Goal: Task Accomplishment & Management: Manage account settings

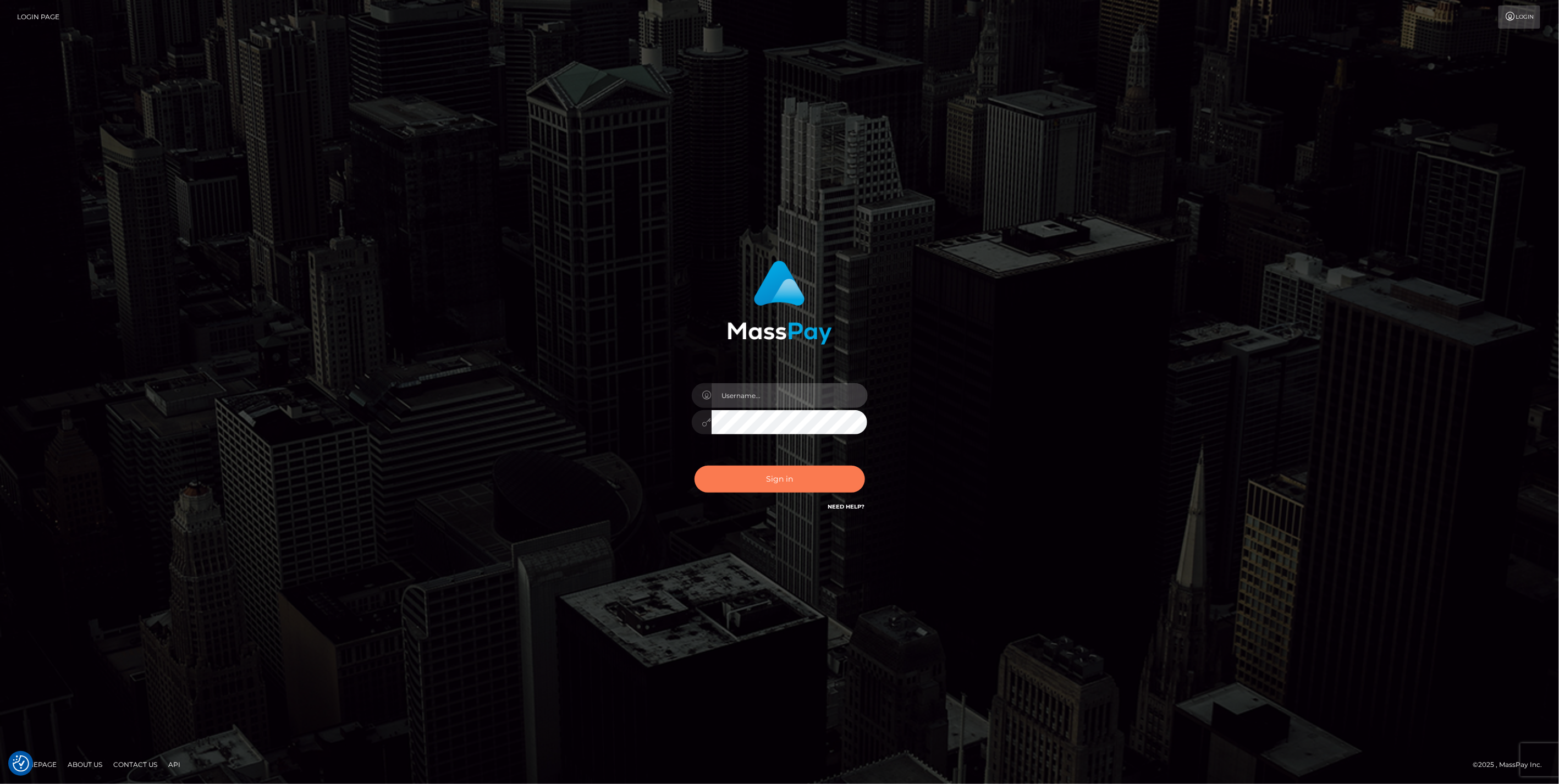
type input "jlo"
click at [774, 488] on button "Sign in" at bounding box center [779, 479] width 171 height 27
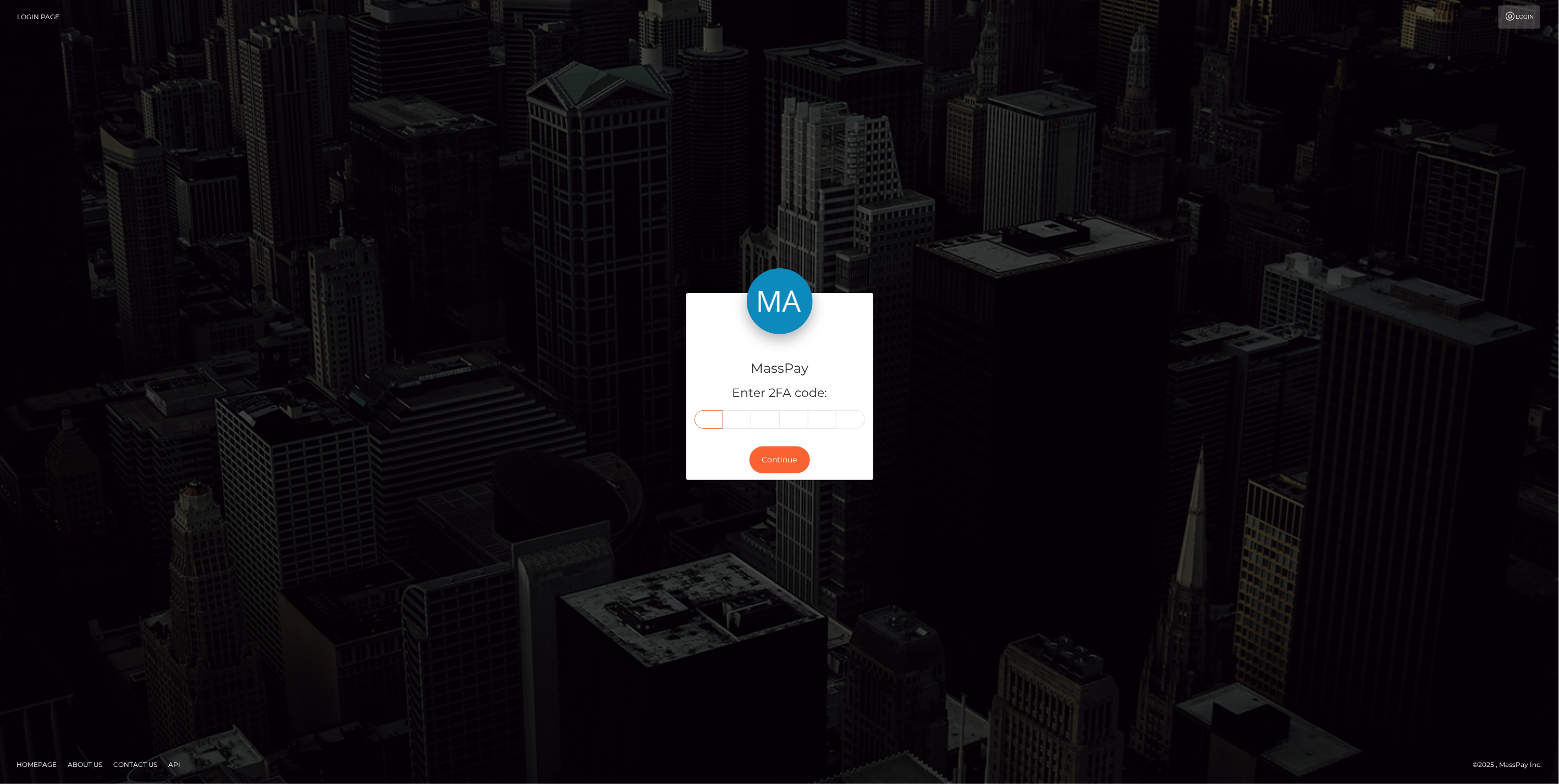
paste input "1"
type input "1"
type input "4"
type input "5"
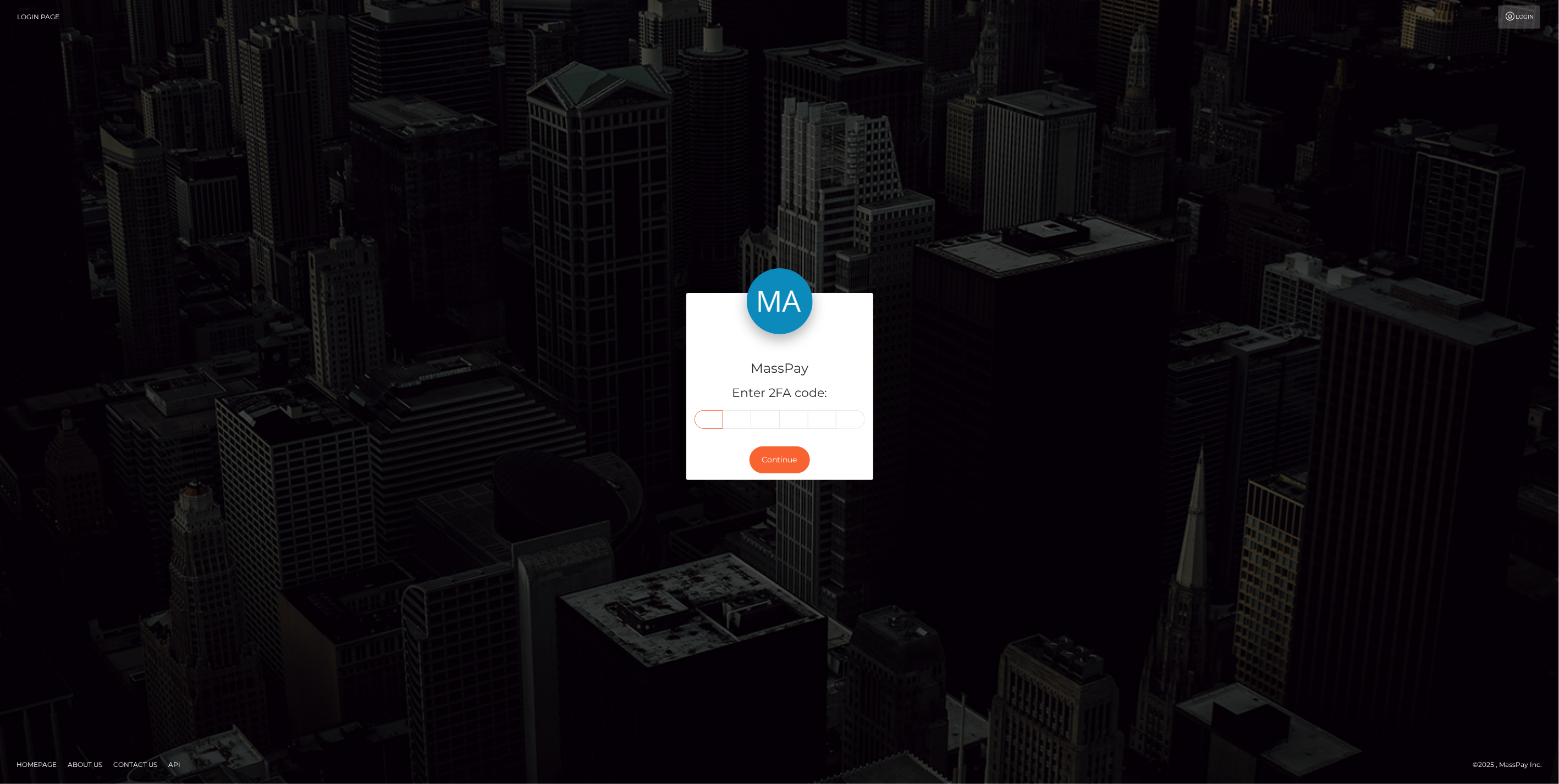
type input "7"
type input "4"
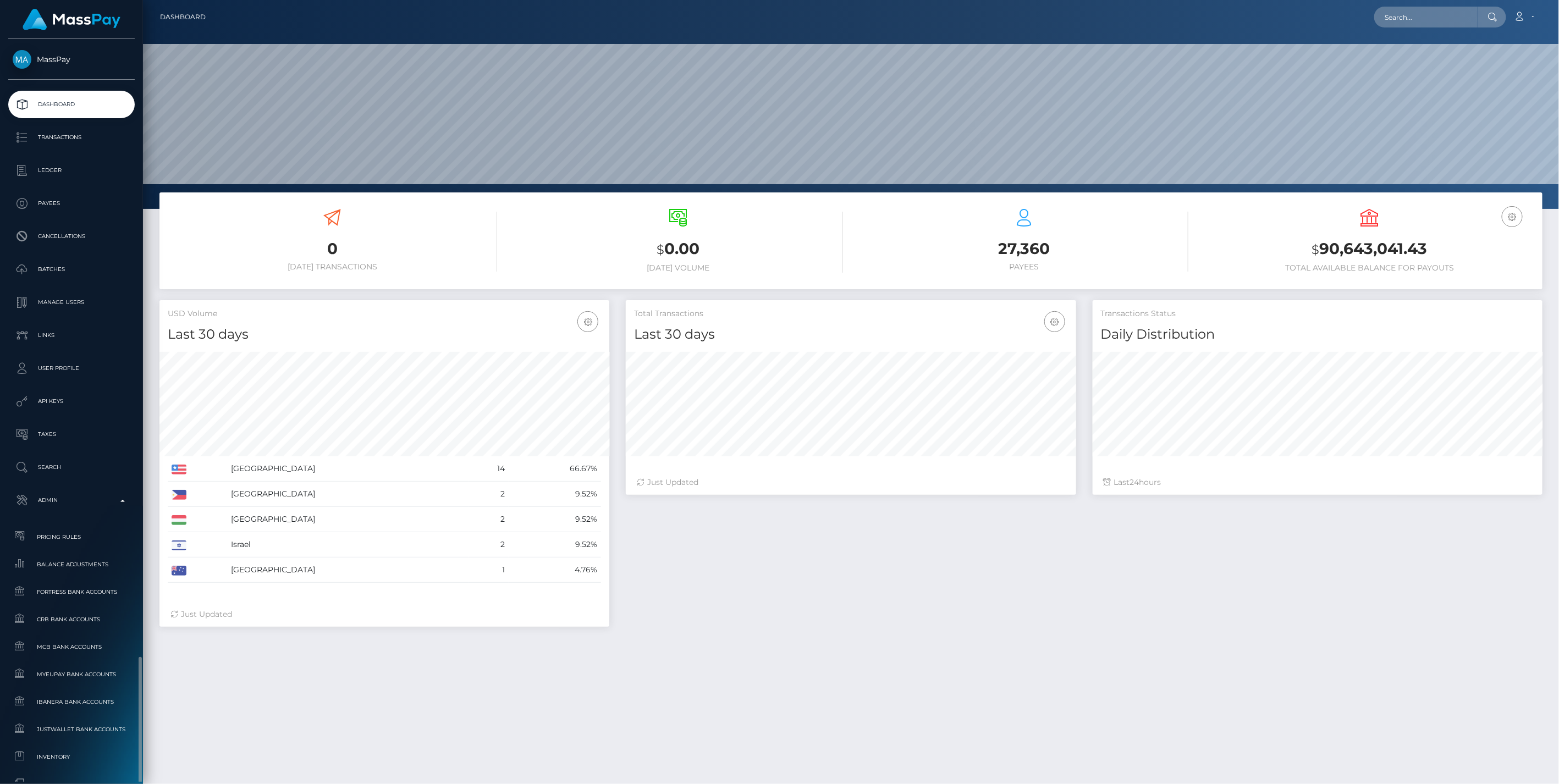
scroll to position [194, 449]
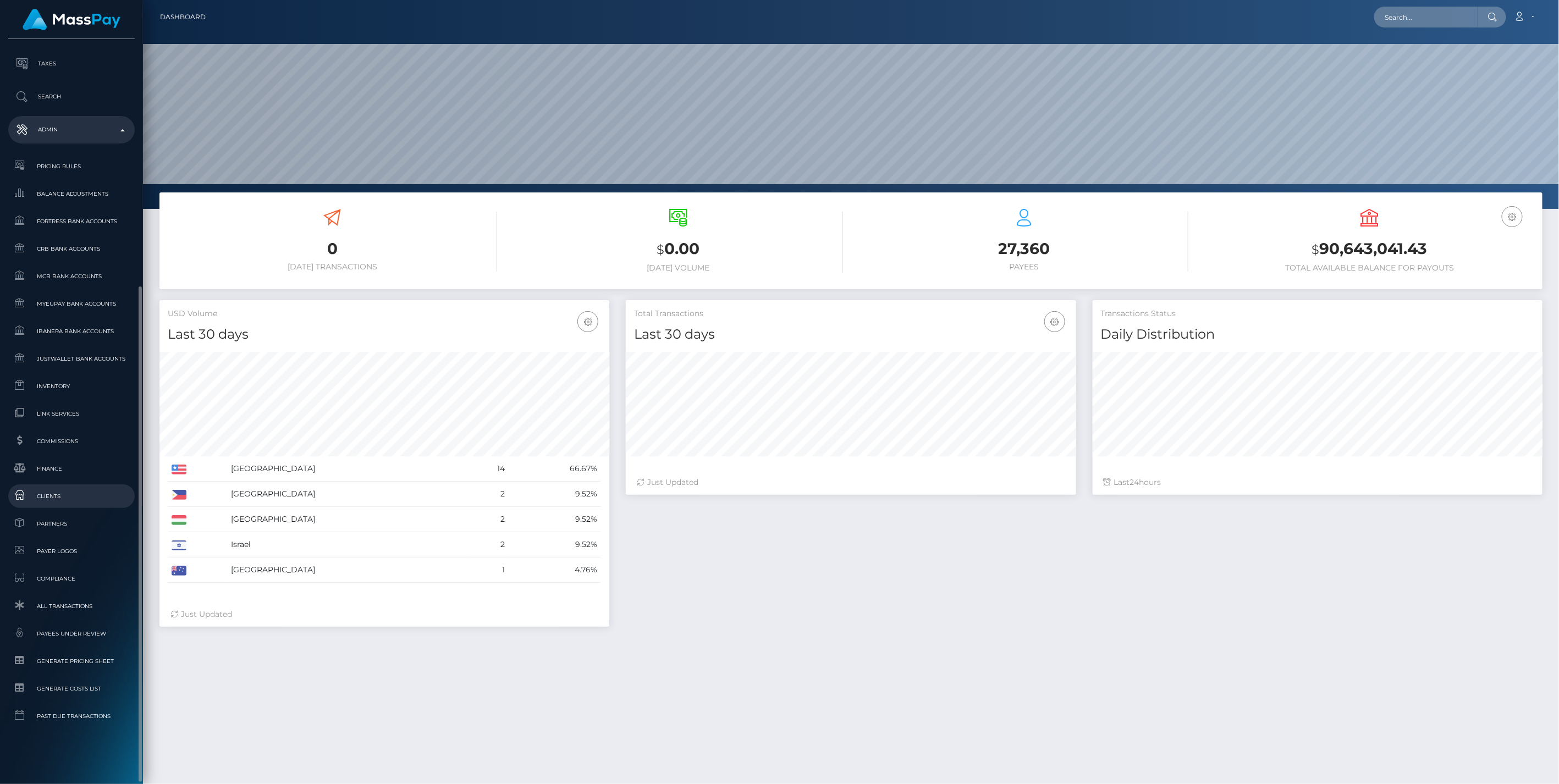
click at [51, 499] on span "Clients" at bounding box center [71, 496] width 118 height 13
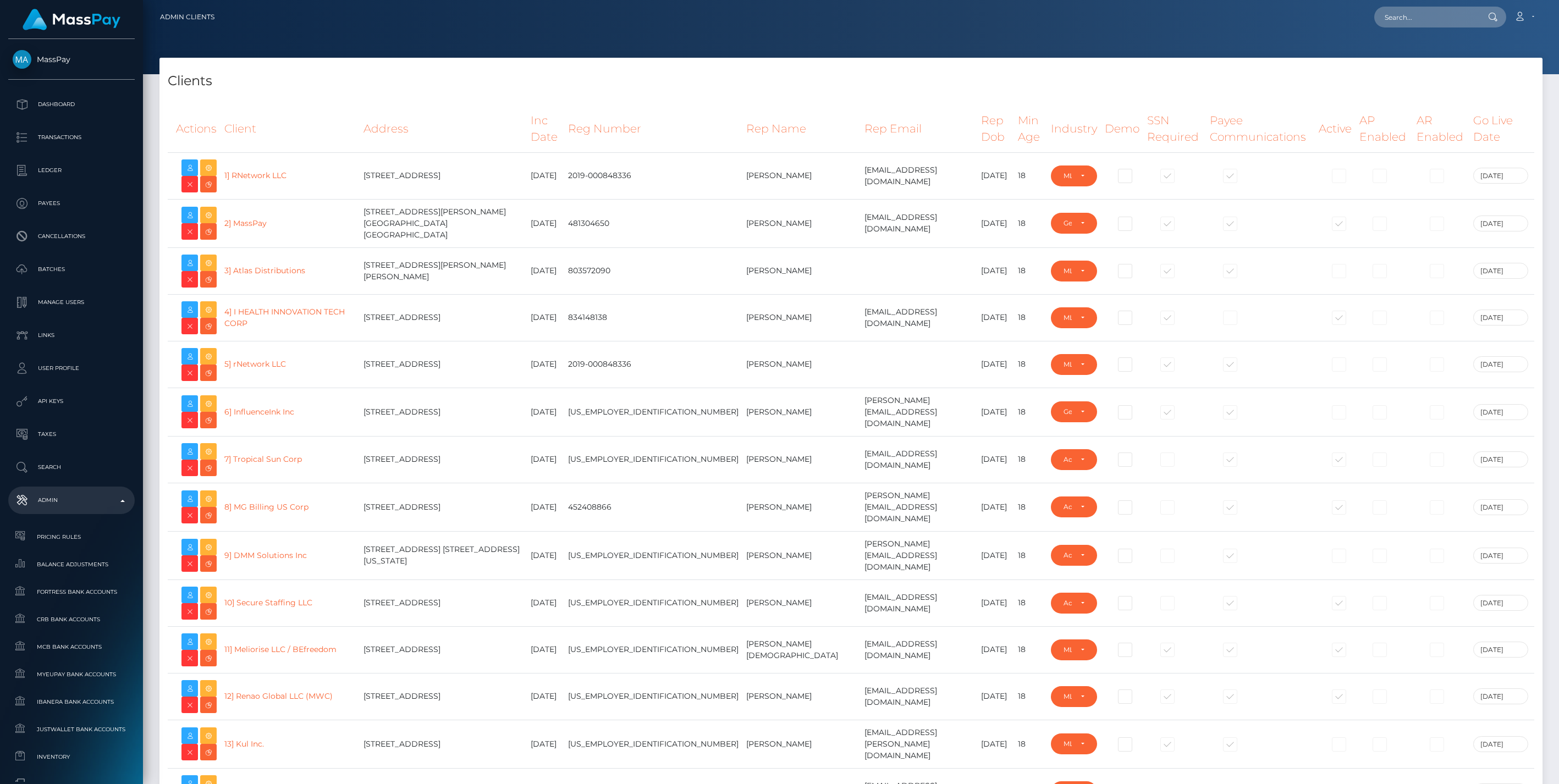
select select "223"
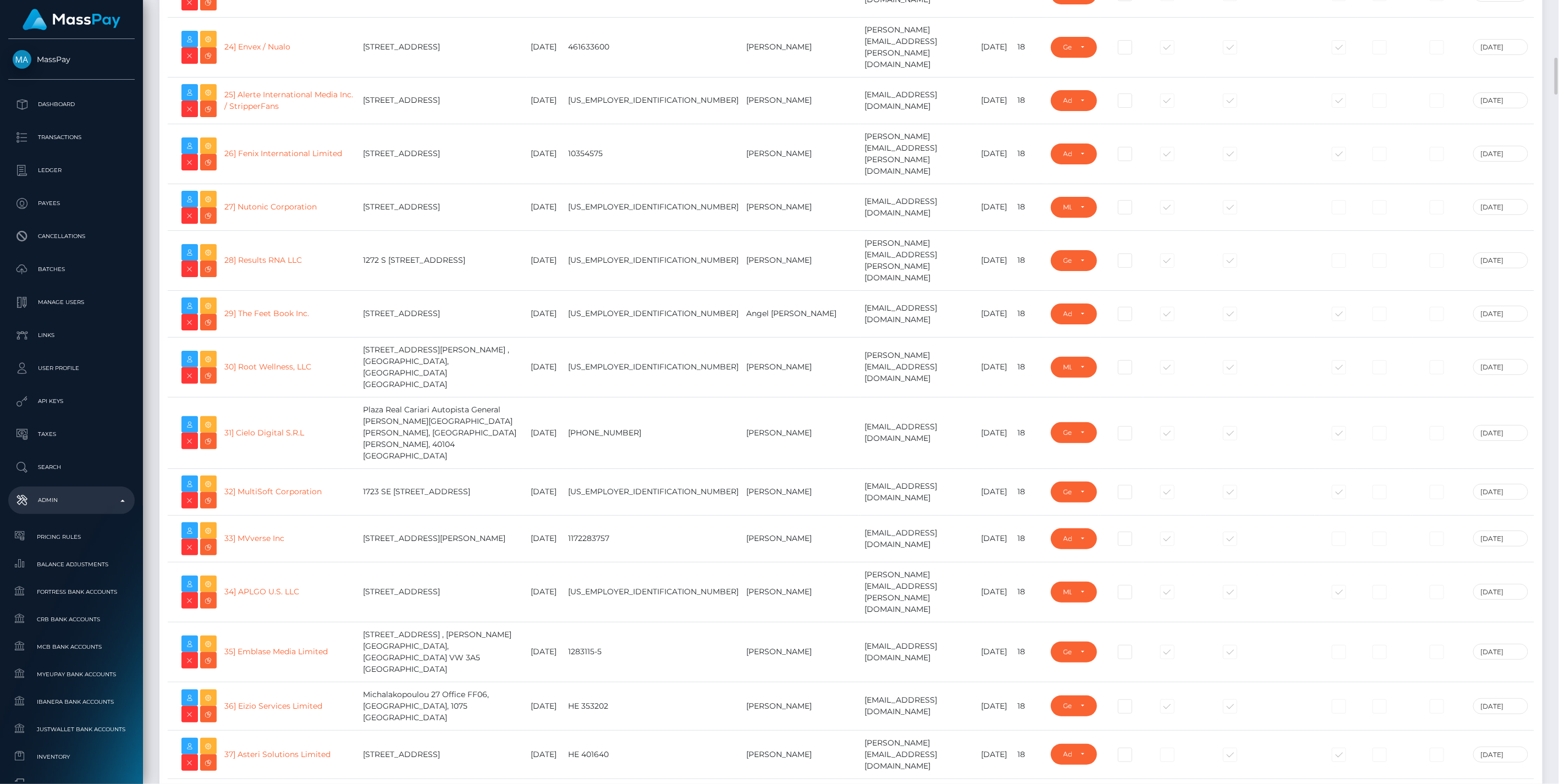
scroll to position [2036, 0]
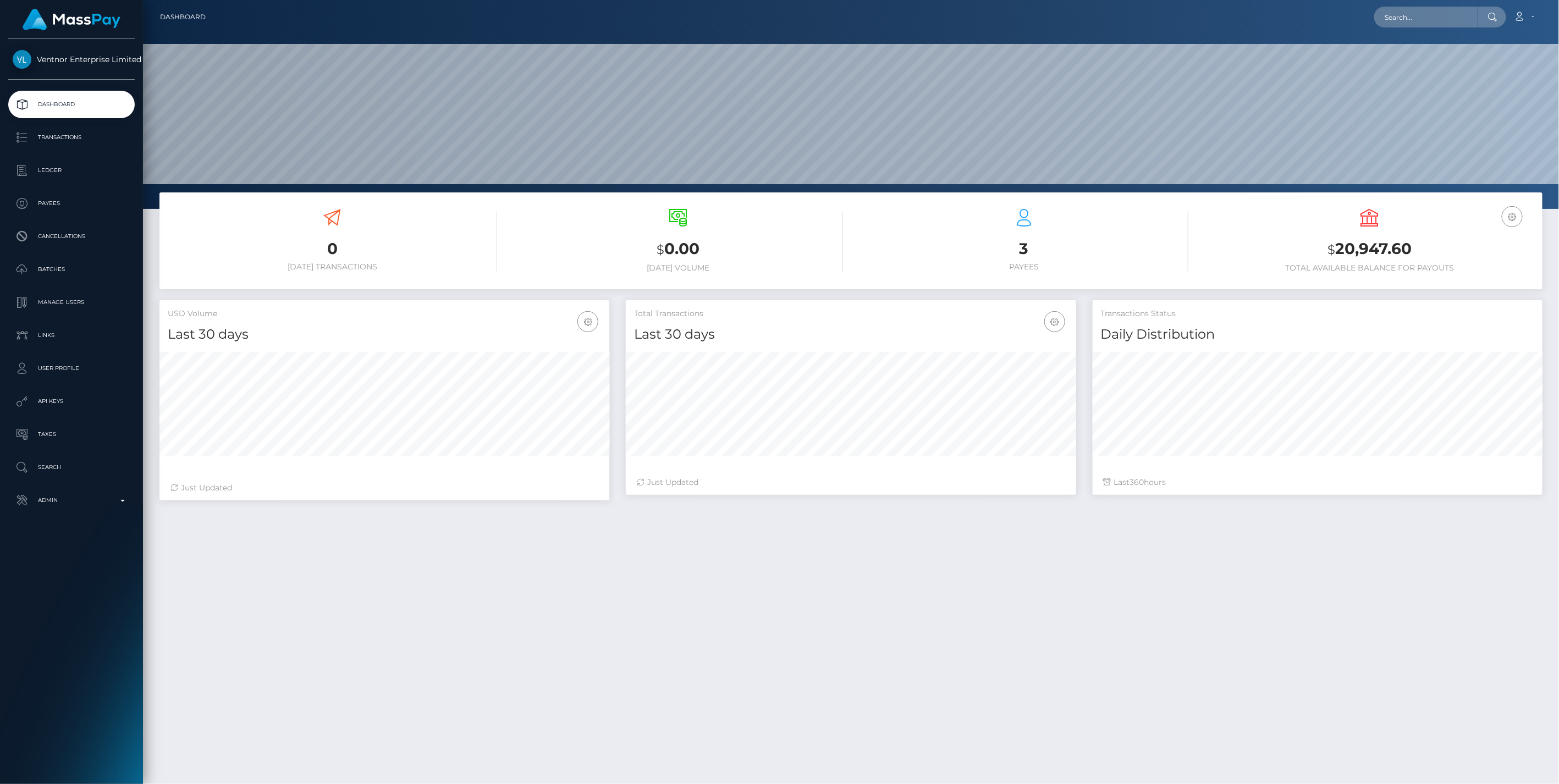
scroll to position [194, 449]
click at [52, 168] on p "Ledger" at bounding box center [71, 171] width 118 height 17
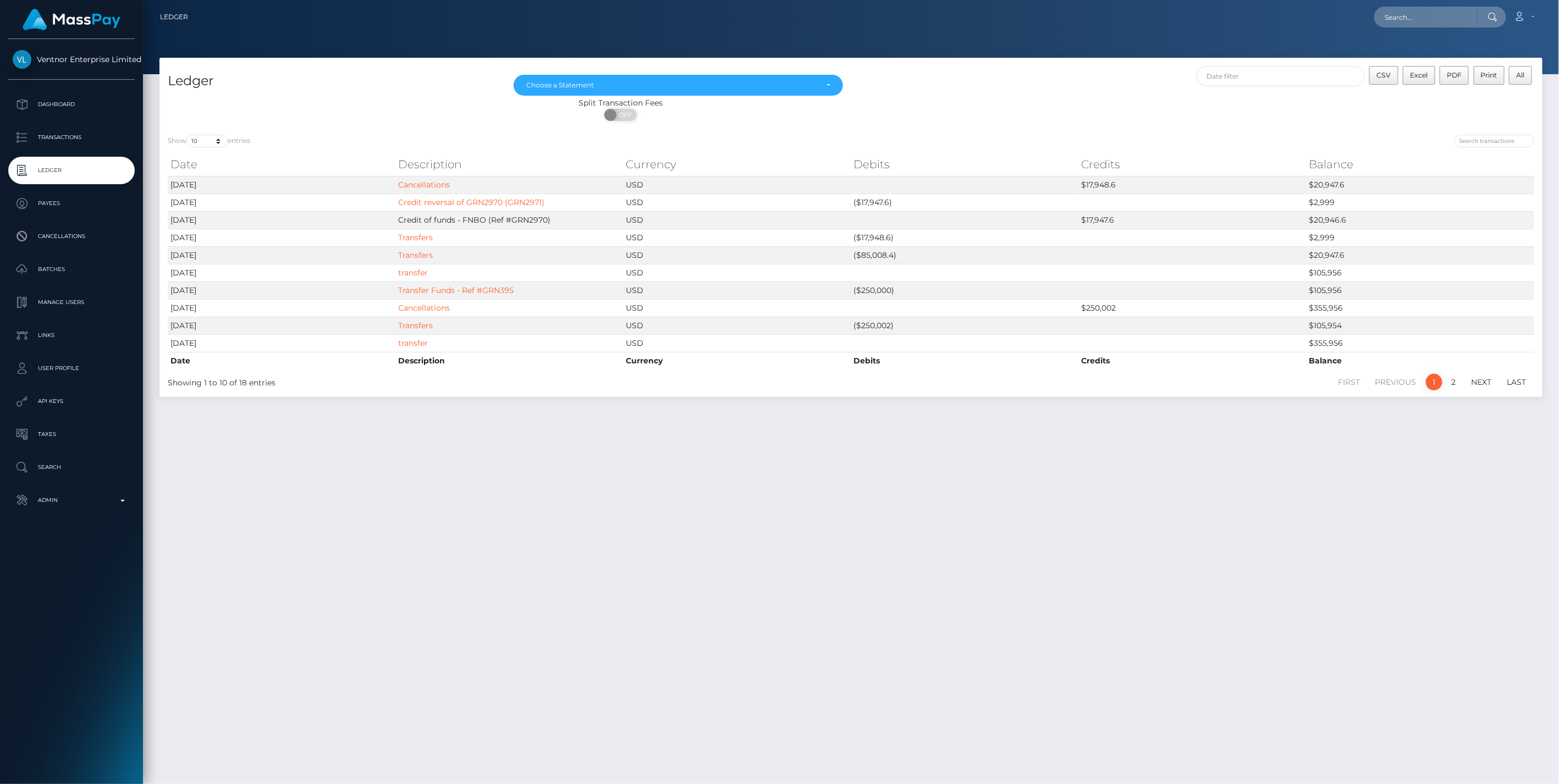
click at [1053, 424] on div "Ledger [DATE] [DATE] [DATE] [DATE] [DATE] [DATE] [DATE] [DATE] [DATE] [DATE] [D…" at bounding box center [851, 416] width 1416 height 716
click at [495, 517] on div "Ledger [DATE] [DATE] [DATE] [DATE] [DATE] [DATE] [DATE] [DATE] [DATE] [DATE] [D…" at bounding box center [851, 416] width 1416 height 716
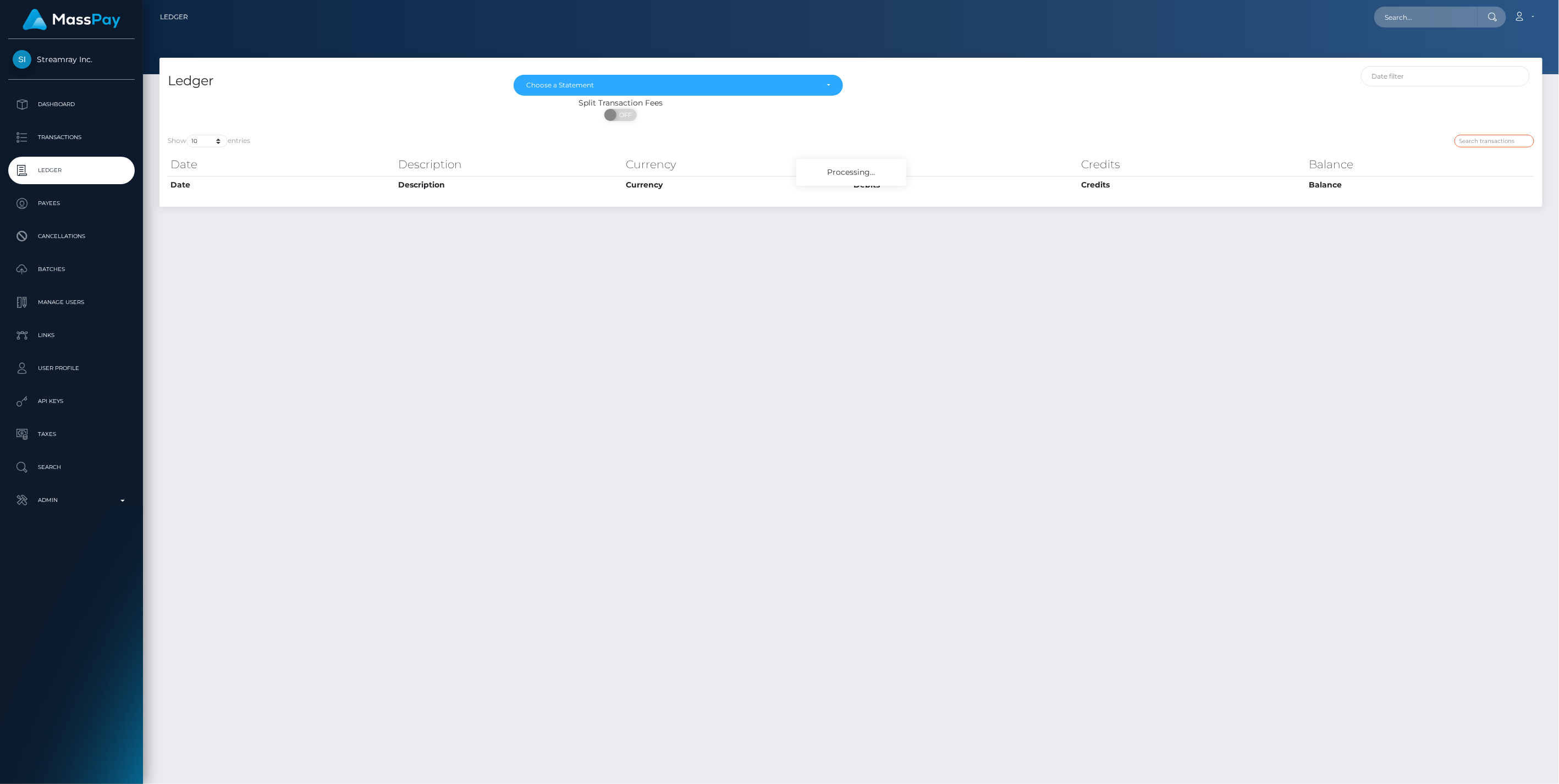
click at [1476, 141] on input "search" at bounding box center [1494, 141] width 79 height 13
type input "17,947.60"
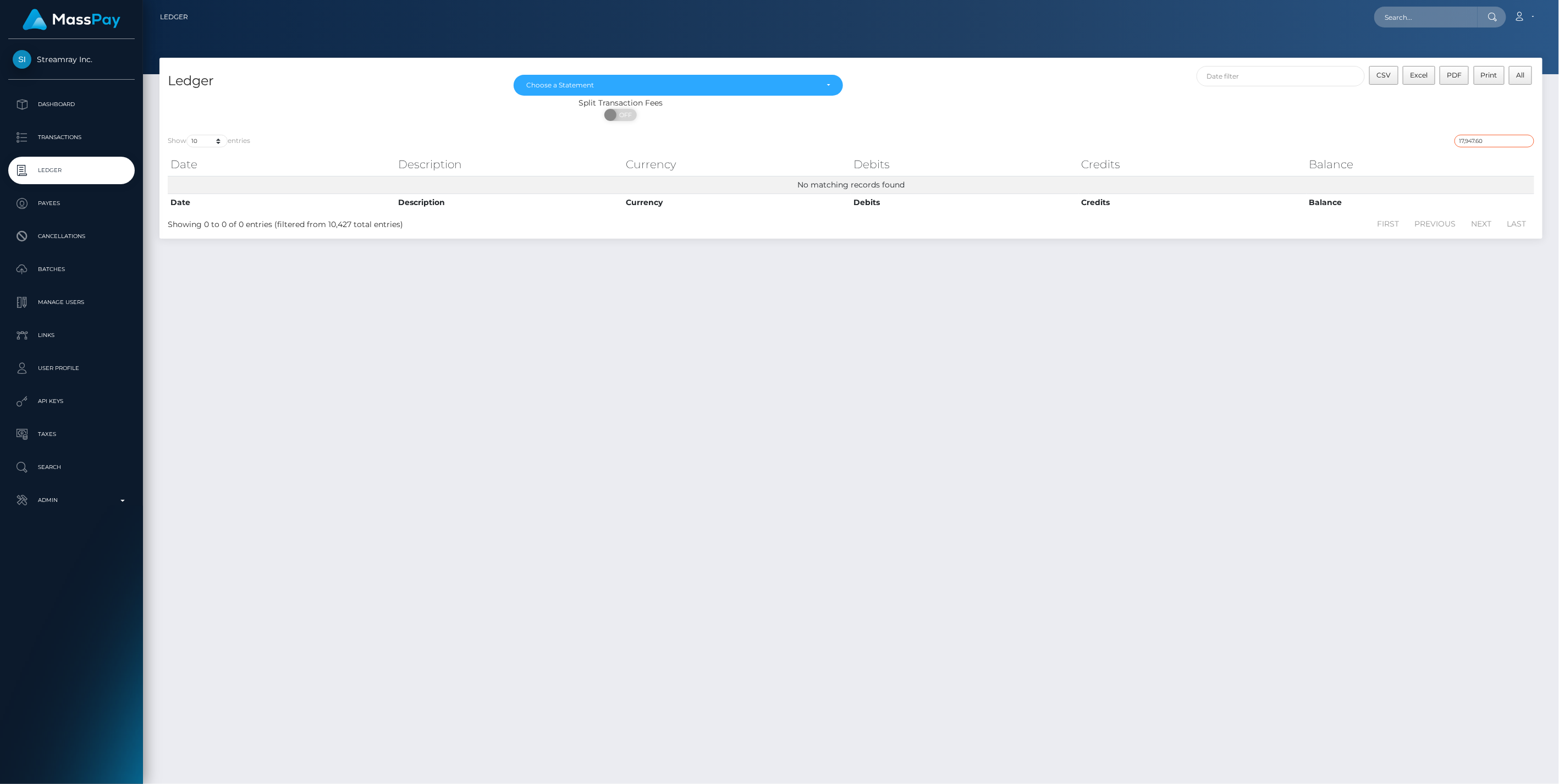
drag, startPoint x: 1494, startPoint y: 141, endPoint x: 1354, endPoint y: 150, distance: 140.3
click at [1354, 150] on div "Show 10 25 50 100 250 entries 17,947.60 Date Description Currency Debits Credit…" at bounding box center [851, 183] width 1366 height 98
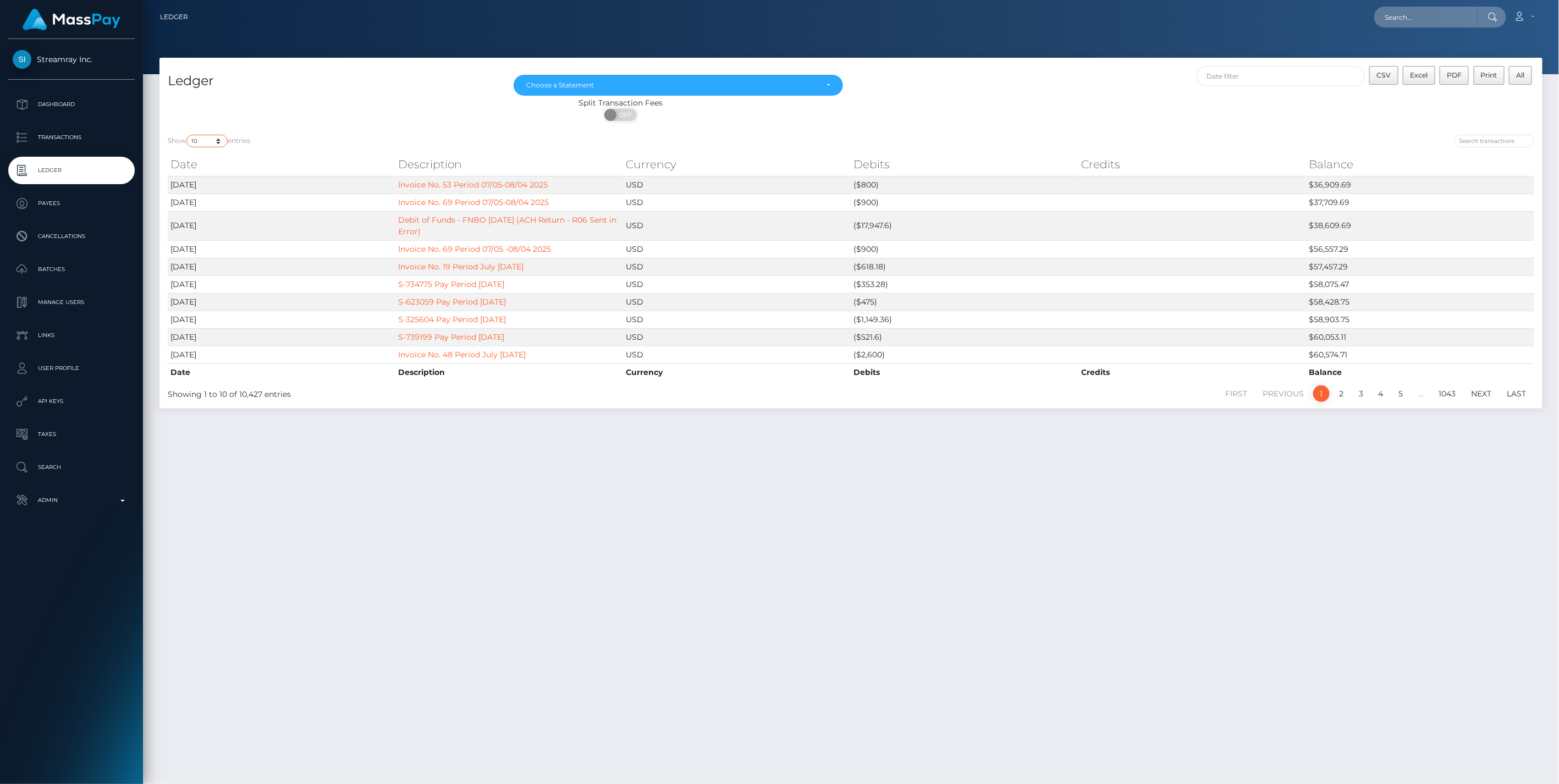
click at [221, 140] on select "10 25 50 100 250" at bounding box center [207, 141] width 41 height 13
select select "100"
click at [187, 134] on select "10 25 50 100 250" at bounding box center [207, 141] width 41 height 13
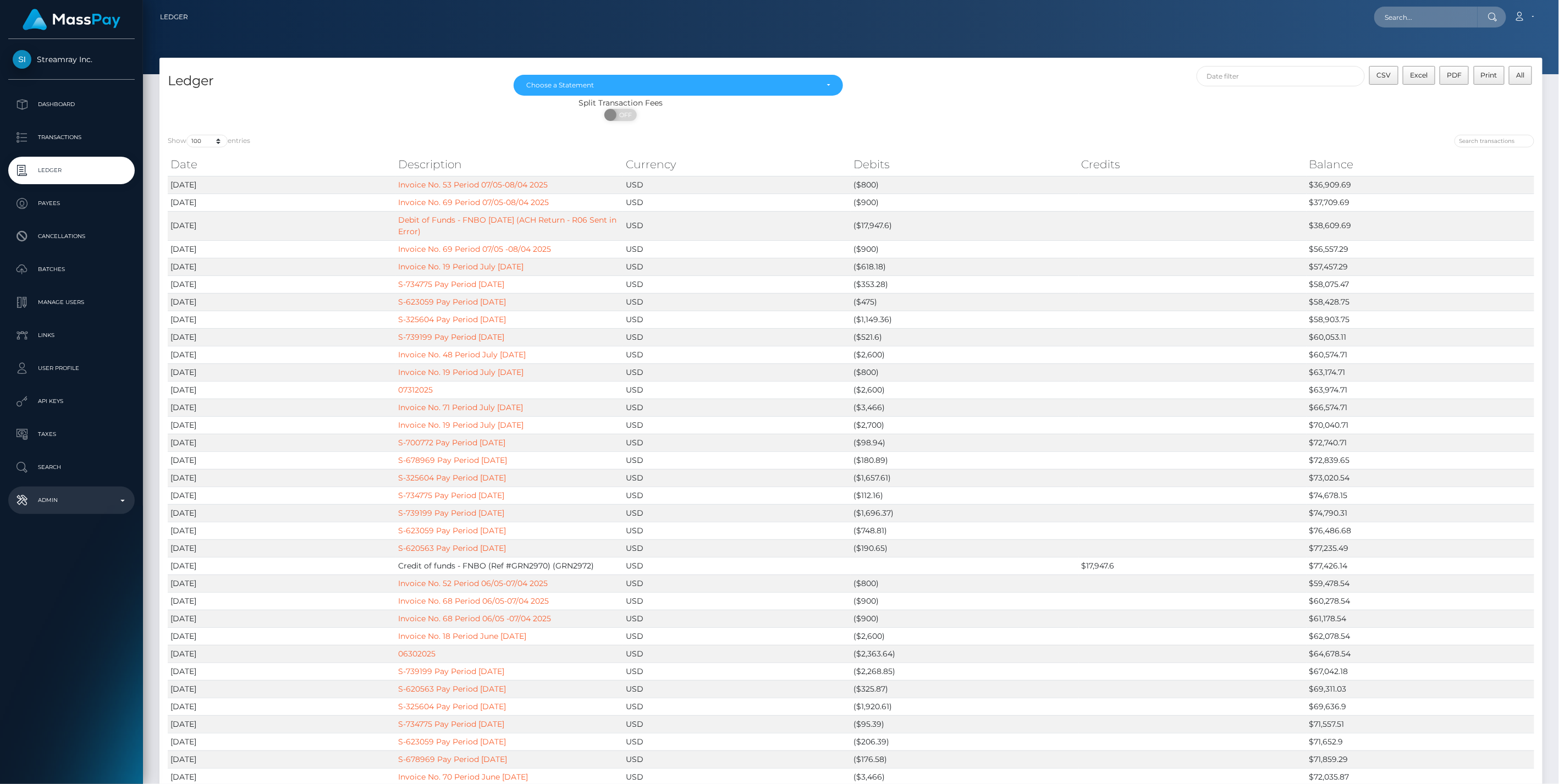
click at [122, 503] on p "Admin" at bounding box center [71, 500] width 118 height 17
click at [72, 563] on span "Balance Adjustments" at bounding box center [71, 564] width 118 height 13
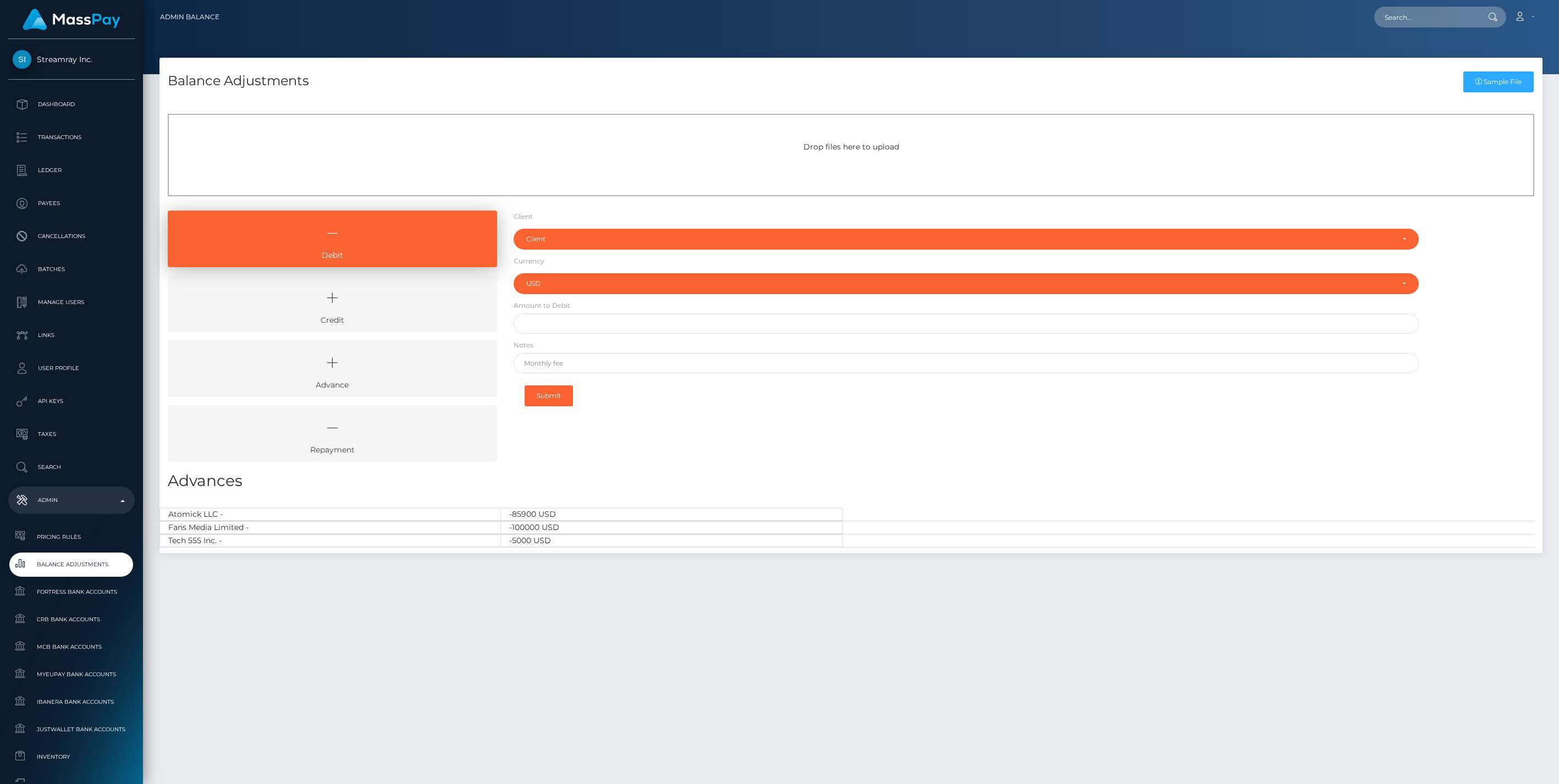
select select "USD"
click at [394, 291] on icon at bounding box center [332, 297] width 304 height 33
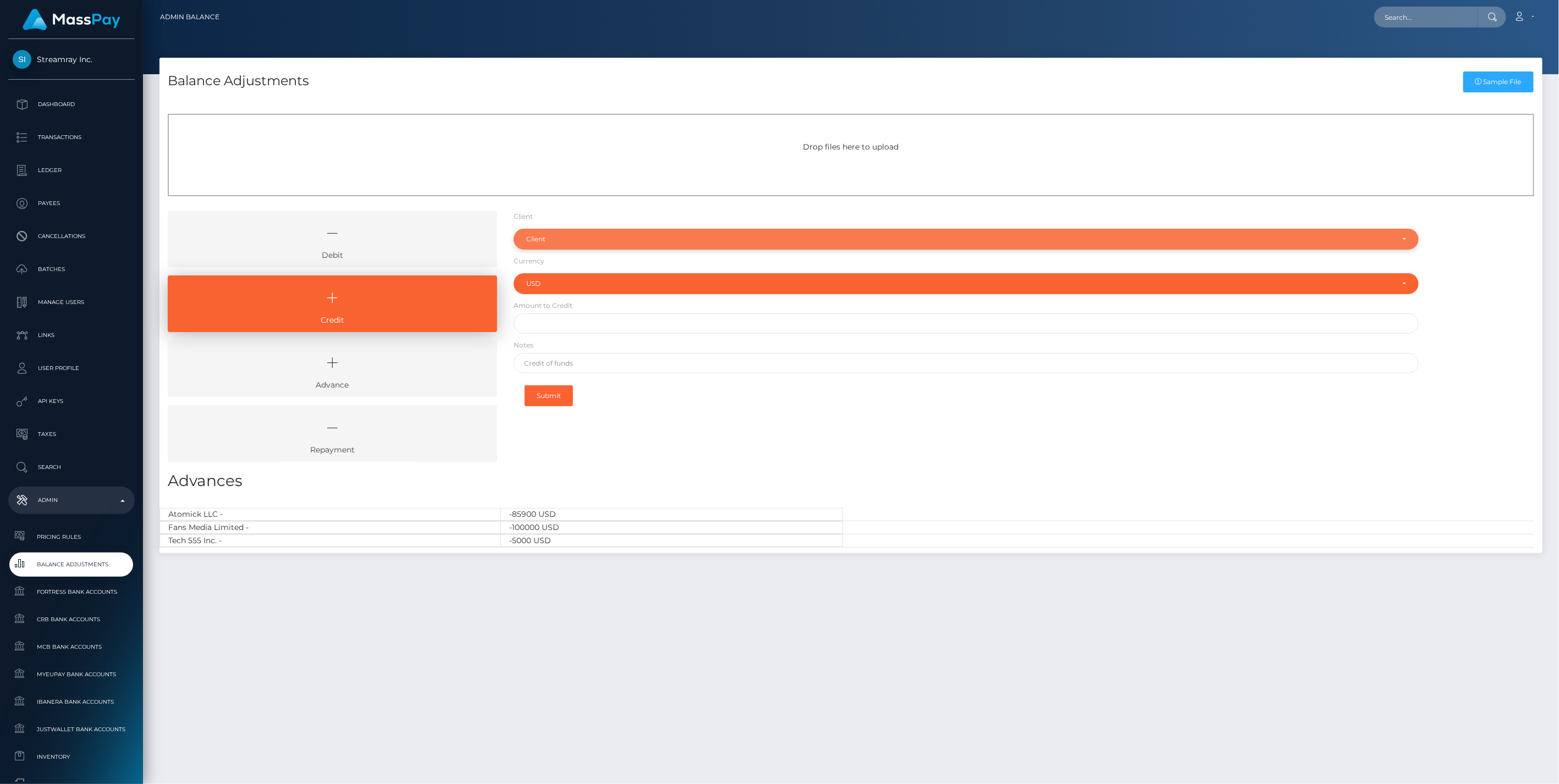
click at [564, 239] on div "Client" at bounding box center [960, 239] width 868 height 9
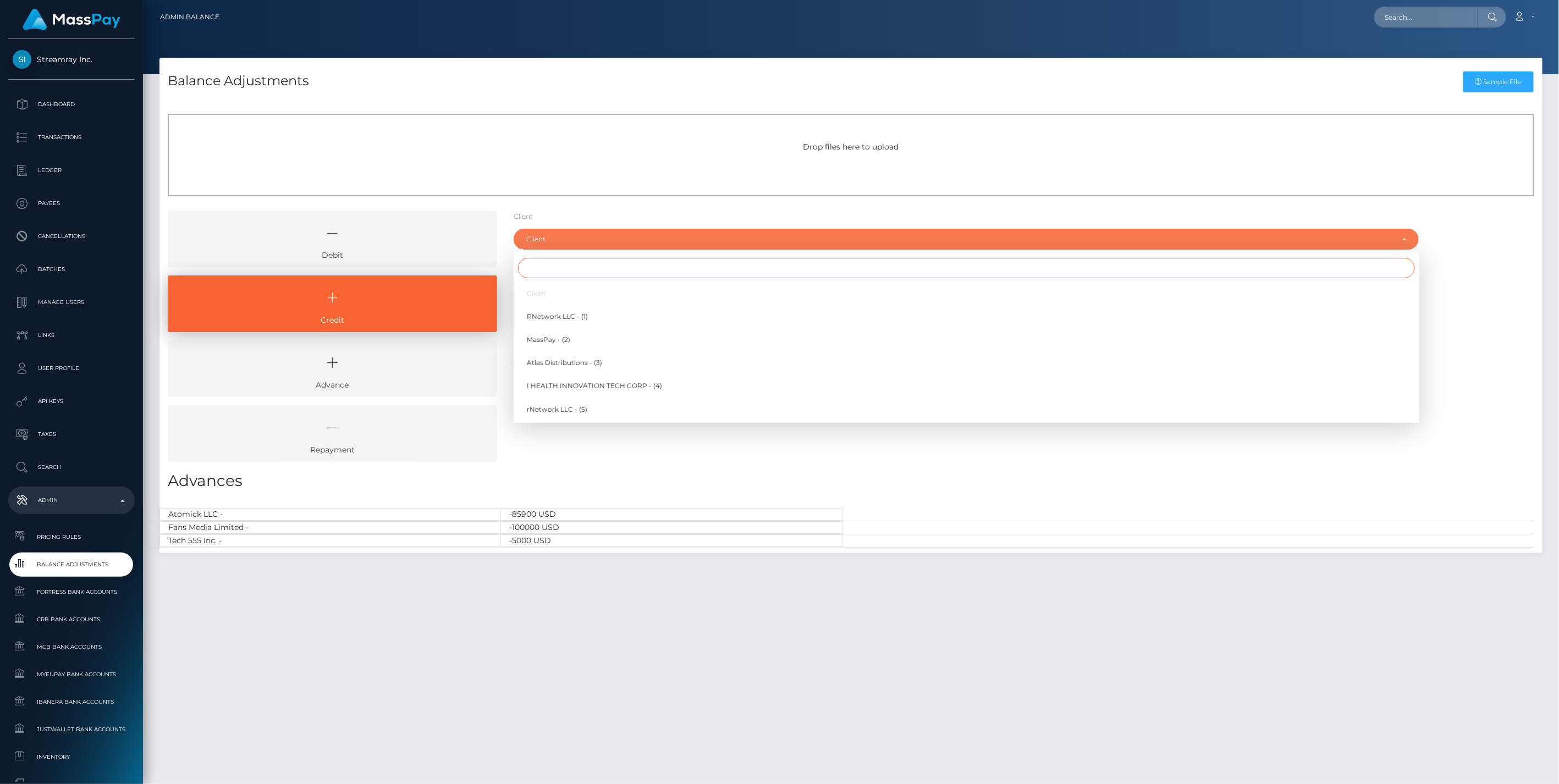
click at [543, 270] on input "Search" at bounding box center [966, 267] width 897 height 20
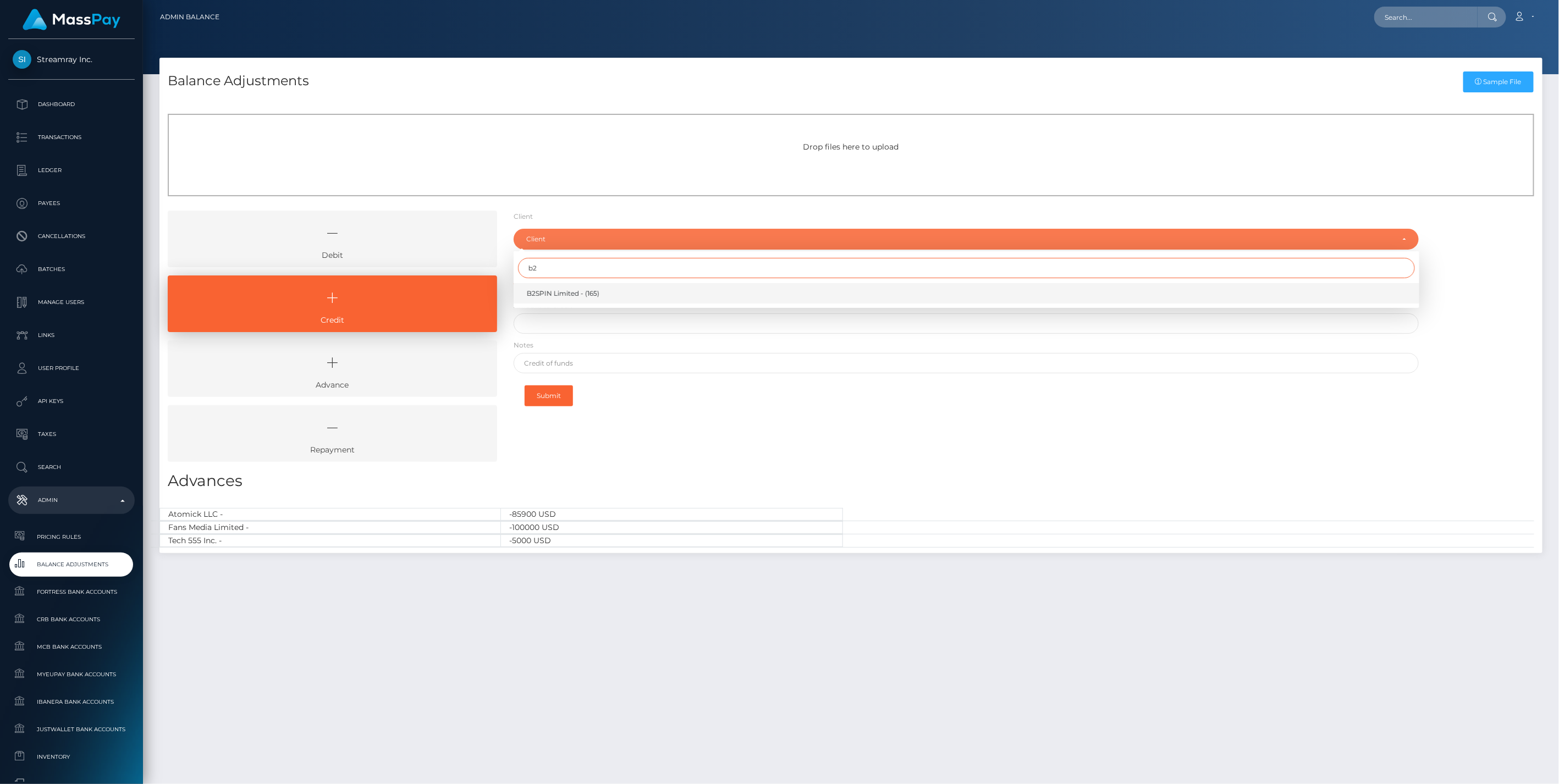
type input "b2"
click at [550, 292] on span "B2SPIN Limited - (165)" at bounding box center [563, 293] width 72 height 10
select select "165"
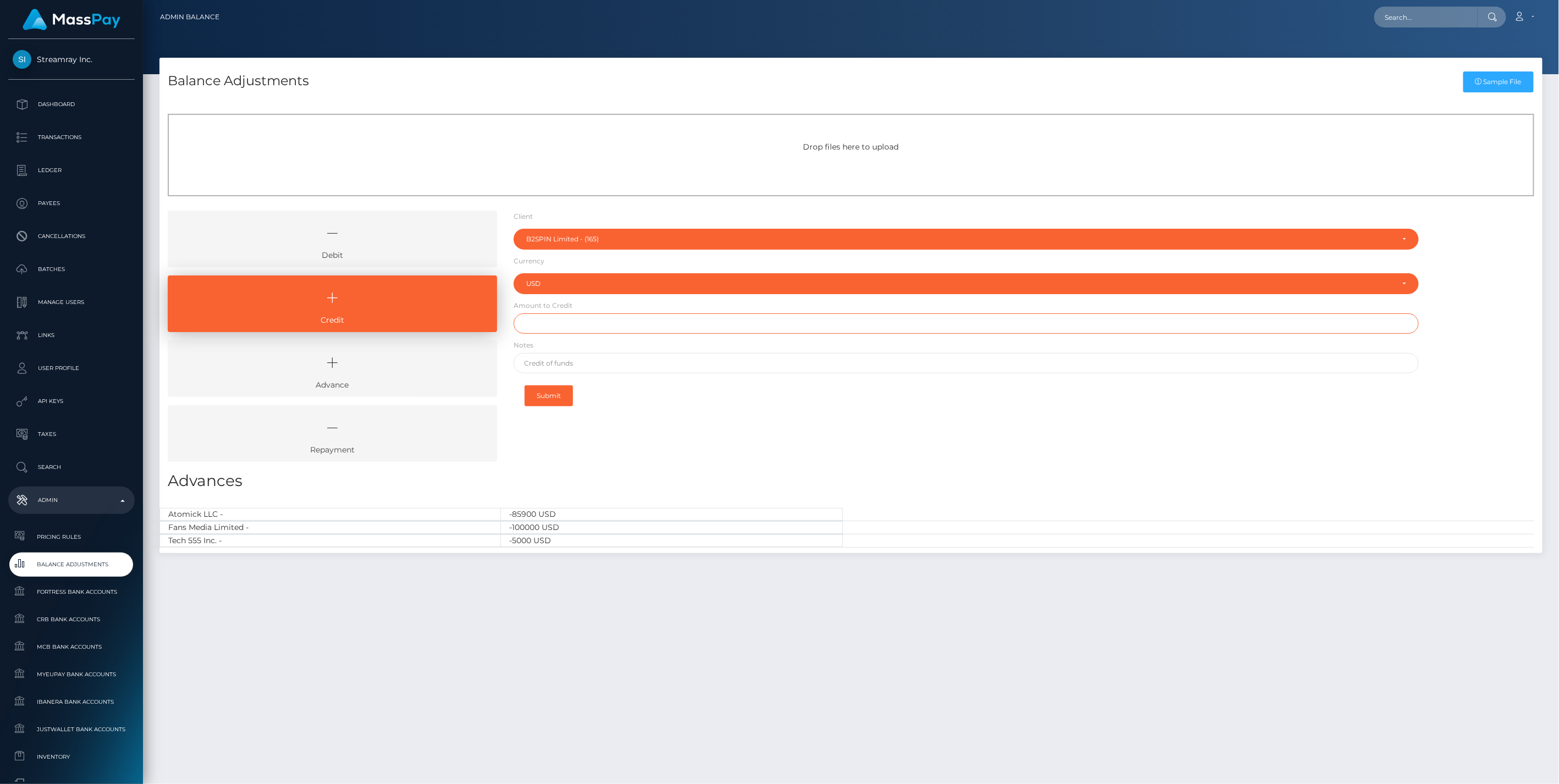
click at [580, 327] on input "text" at bounding box center [966, 323] width 906 height 20
type input "$750,000.00"
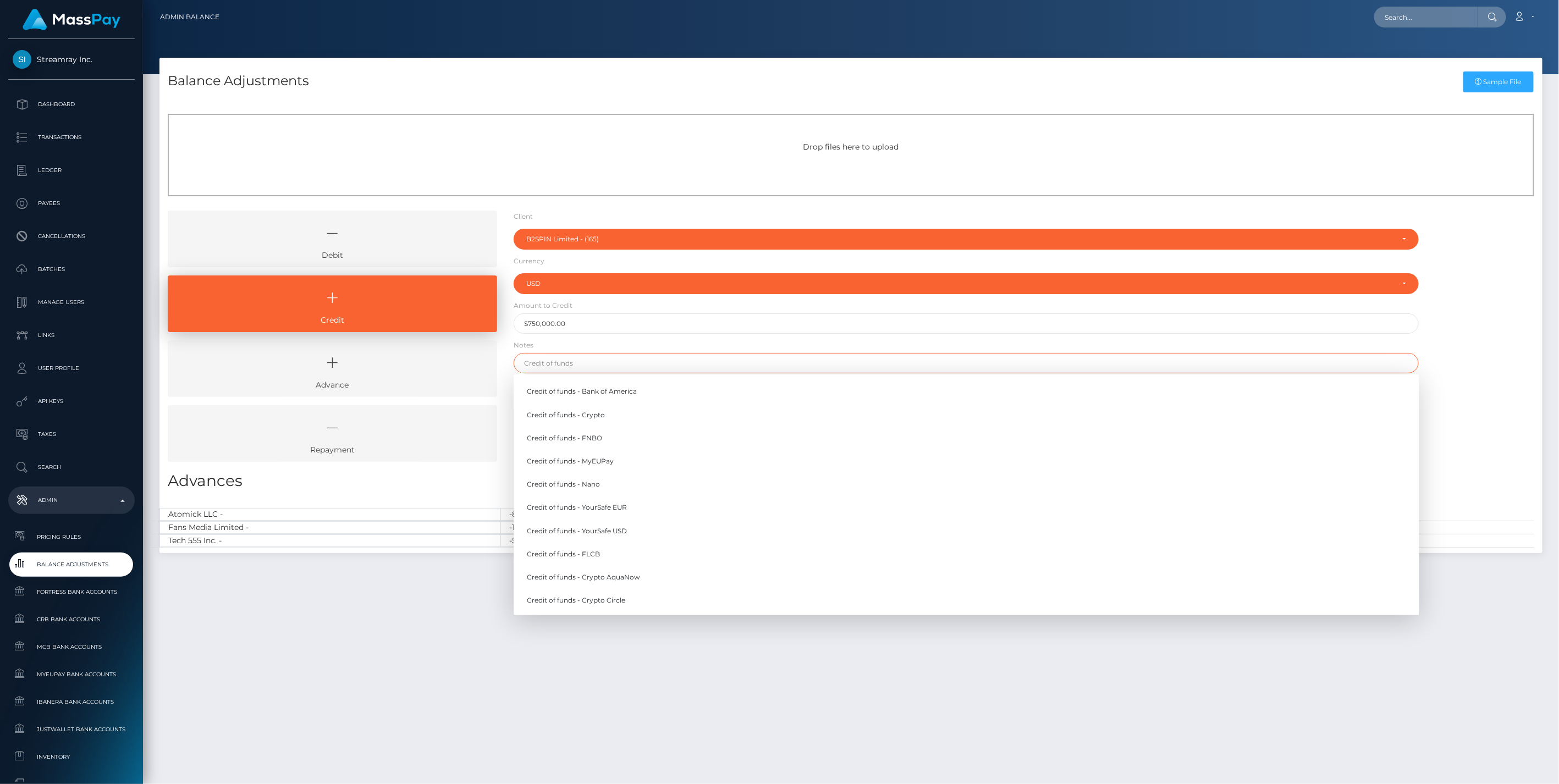
click at [594, 368] on input "text" at bounding box center [966, 363] width 906 height 20
click at [596, 437] on link "Credit of funds - FNBO" at bounding box center [966, 437] width 906 height 20
type input "Credit of funds - FNBO"
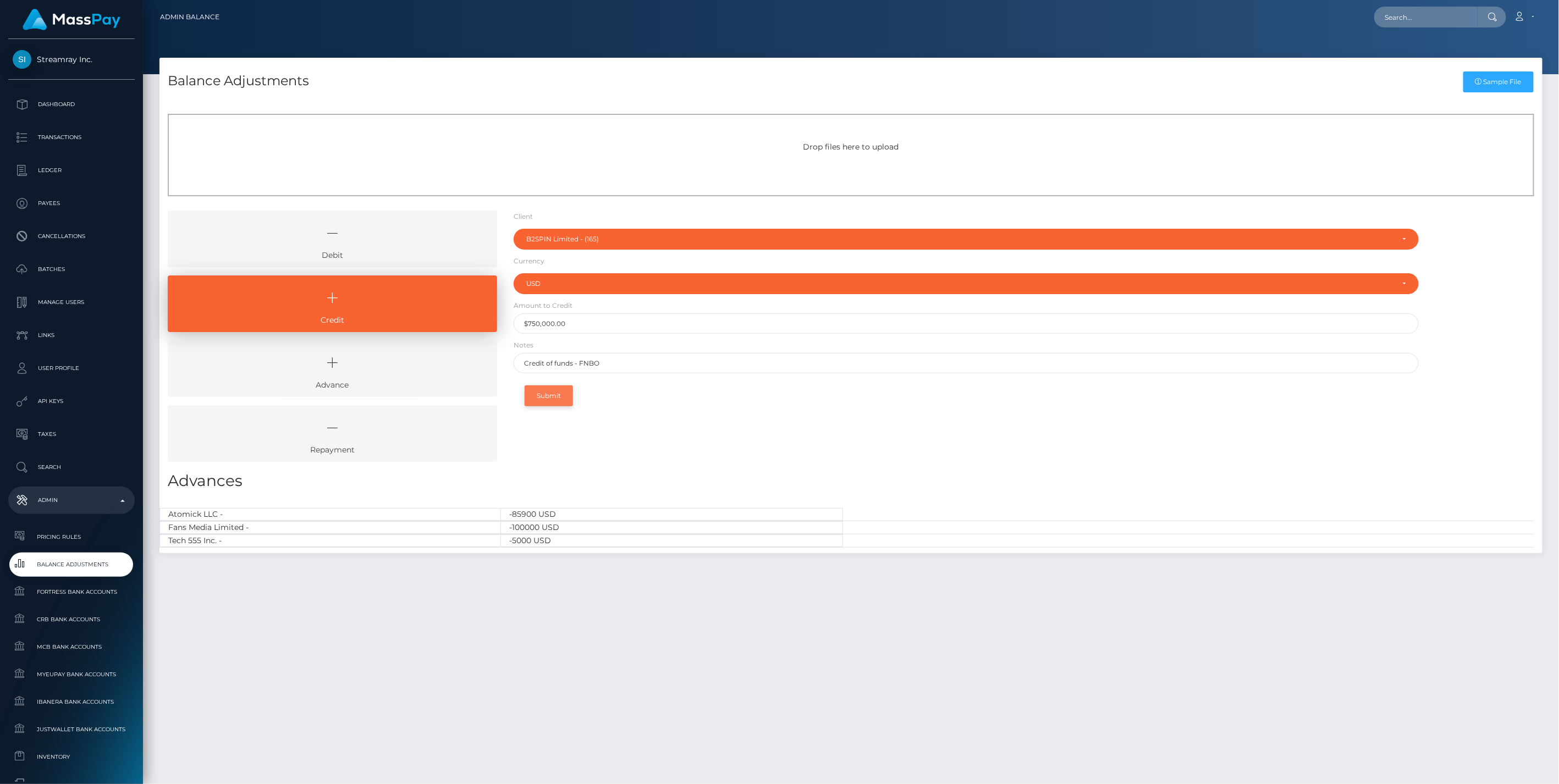
click at [554, 396] on button "Submit" at bounding box center [548, 395] width 48 height 21
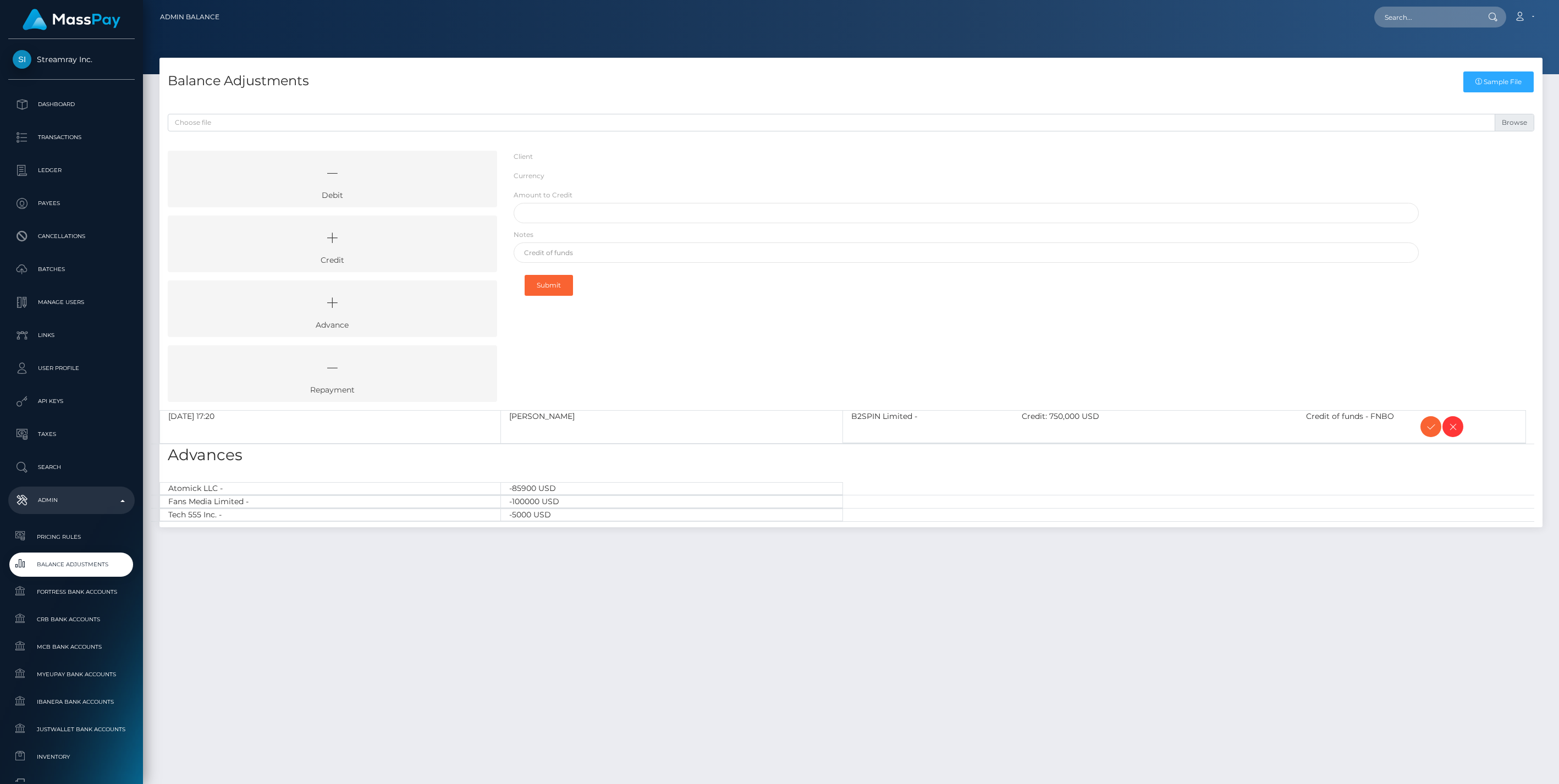
select select "165"
select select "USD"
select select
select select "165"
select select "USD"
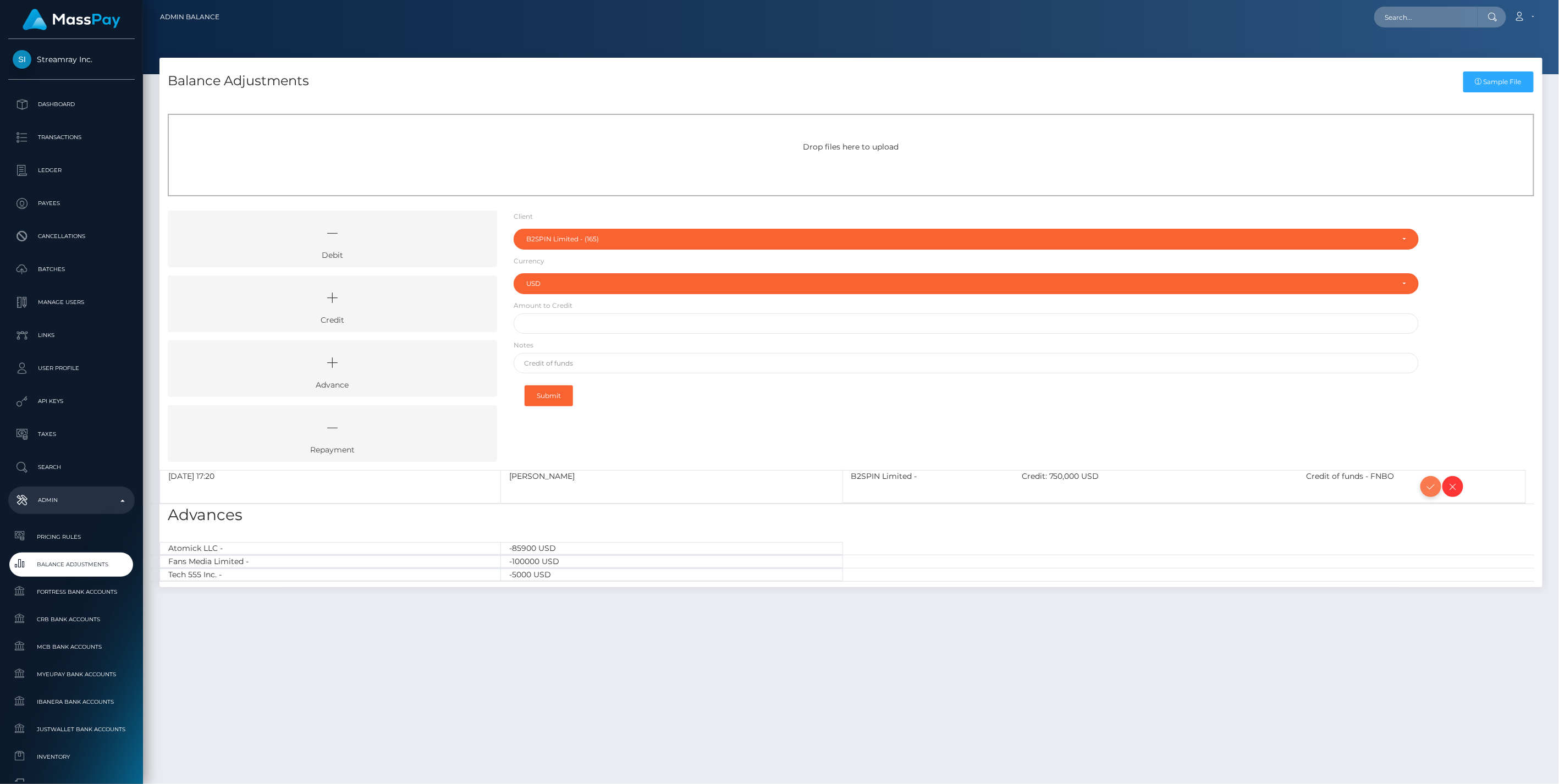
click at [1431, 485] on icon at bounding box center [1430, 487] width 13 height 14
type input "$"
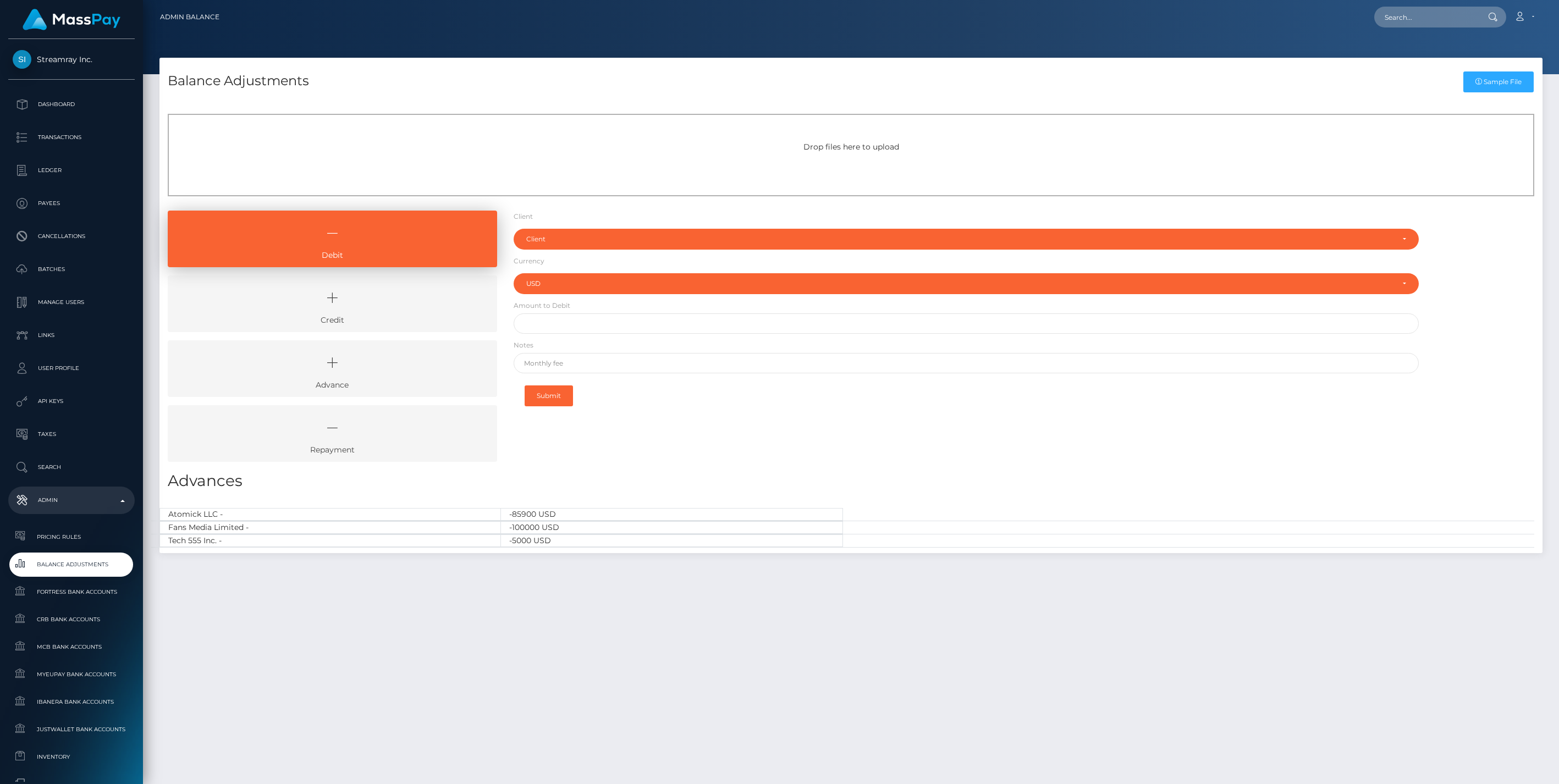
select select "USD"
drag, startPoint x: 404, startPoint y: 301, endPoint x: 432, endPoint y: 292, distance: 29.4
click at [404, 301] on icon at bounding box center [332, 297] width 304 height 33
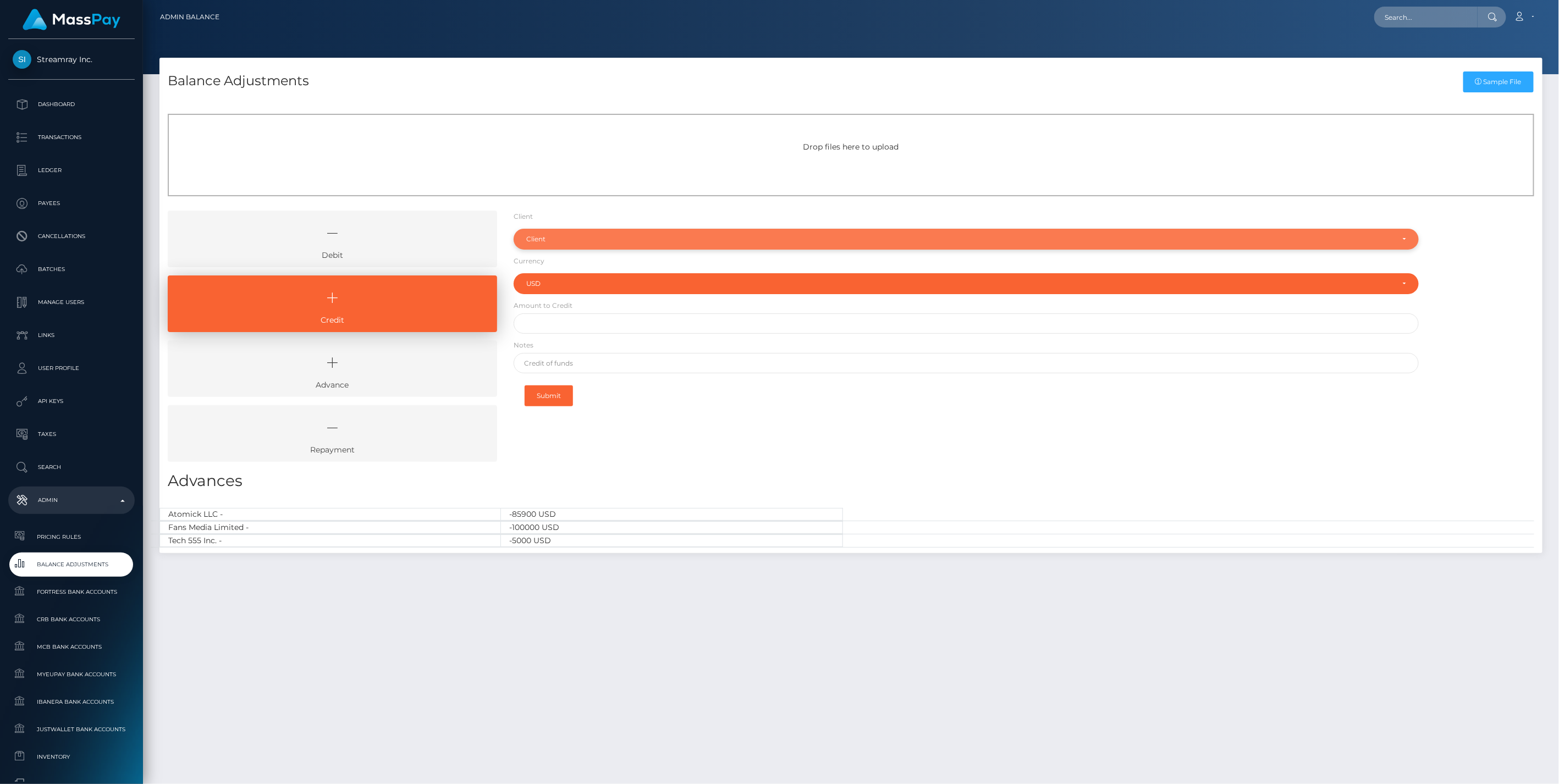
click at [564, 240] on div "Client" at bounding box center [960, 239] width 868 height 9
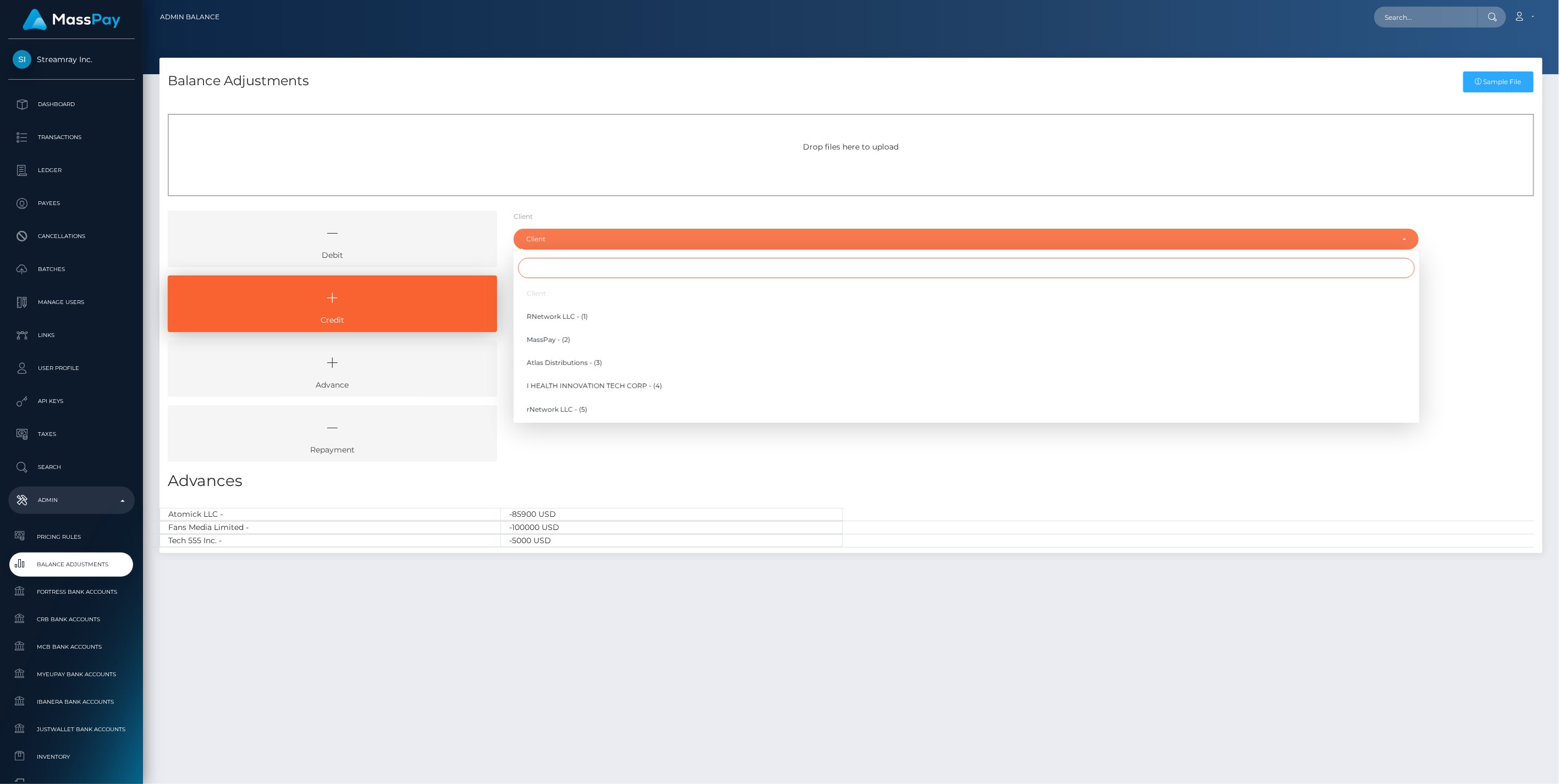
click at [557, 272] on input "Search" at bounding box center [966, 267] width 897 height 20
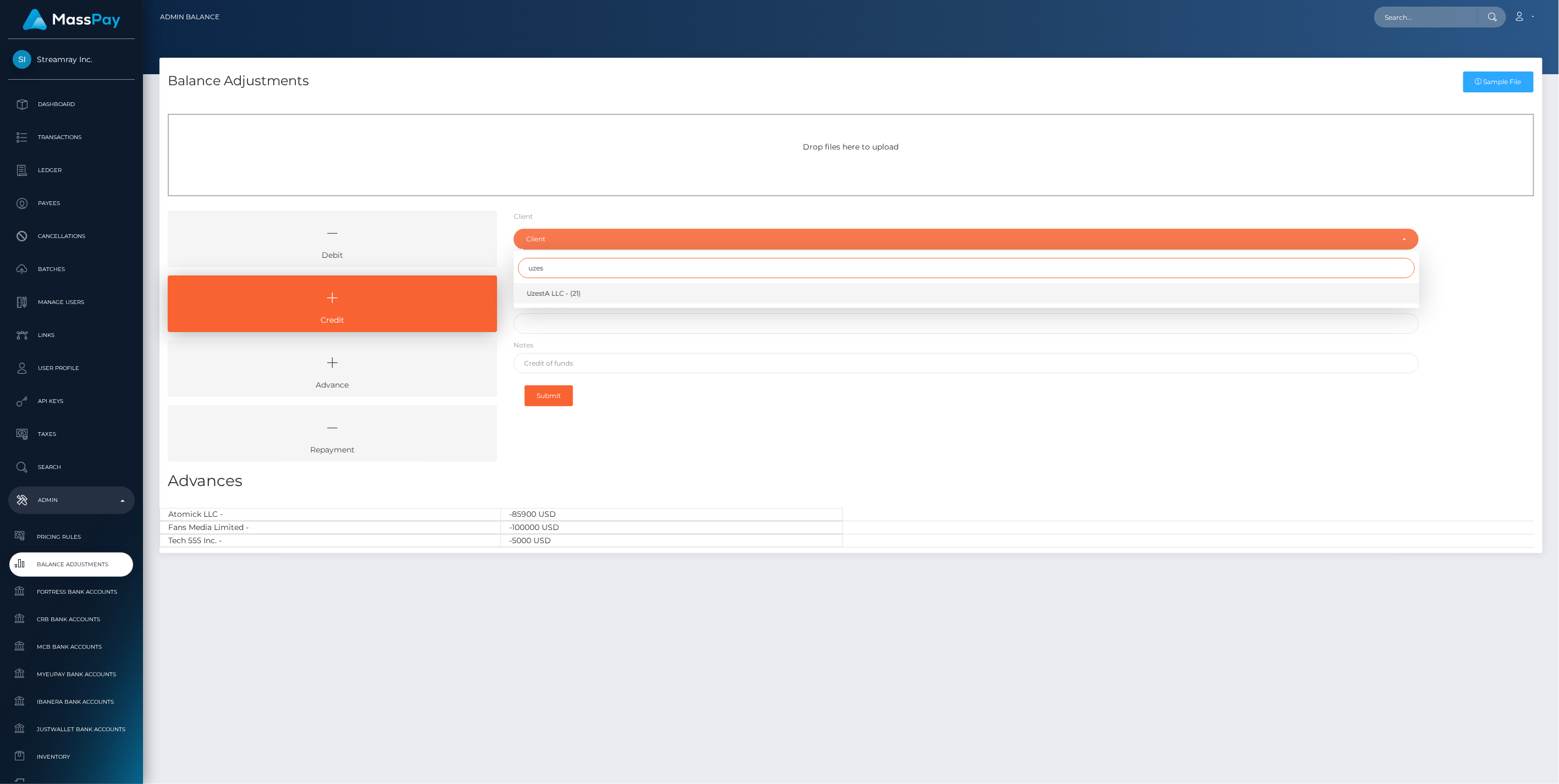
type input "uzes"
click at [569, 297] on span "UzestA LLC - (21)" at bounding box center [553, 293] width 54 height 10
select select "21"
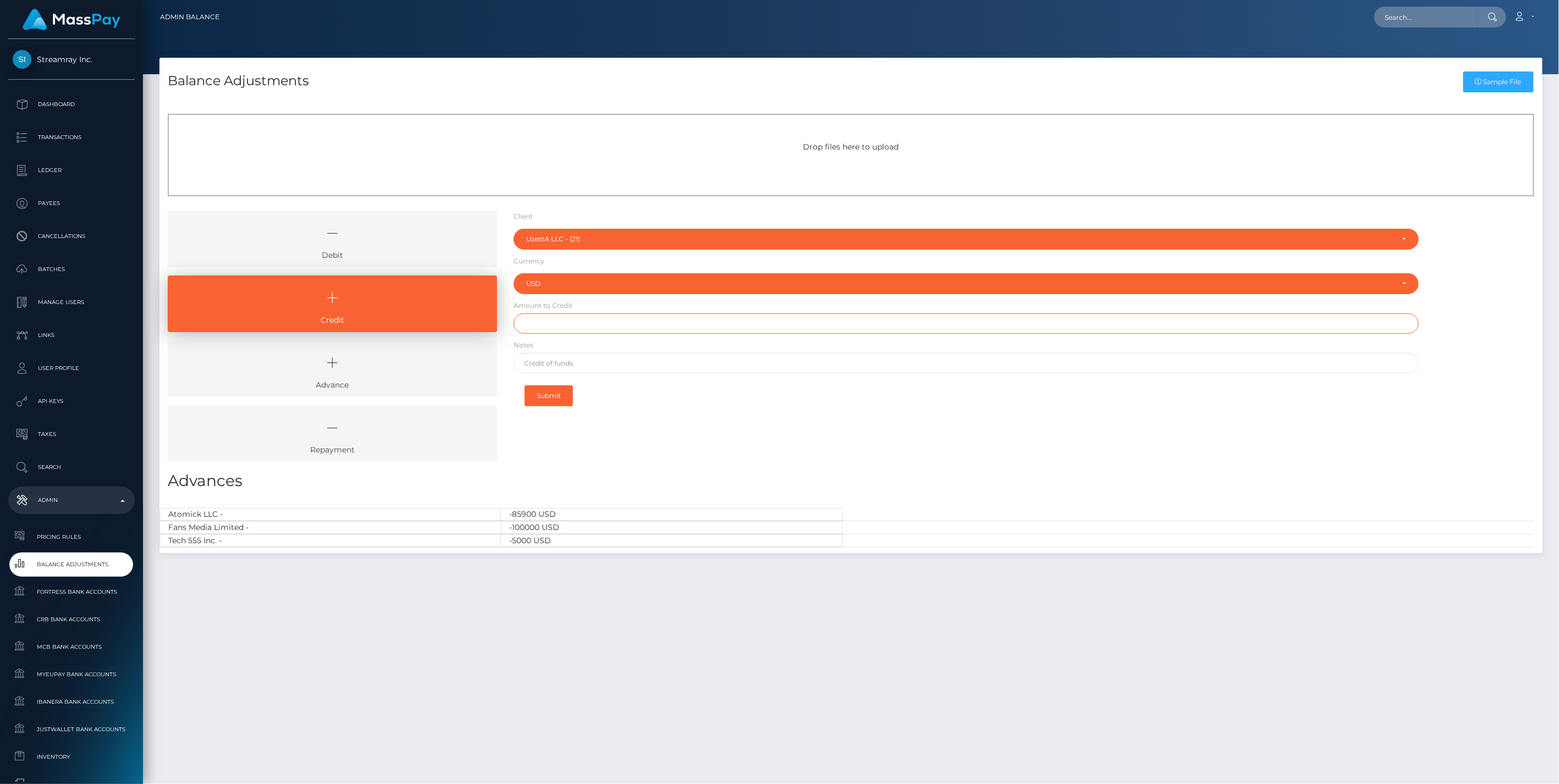
click at [552, 327] on input "text" at bounding box center [966, 323] width 906 height 20
type input "$1,000.00"
click at [541, 355] on input "text" at bounding box center [966, 363] width 906 height 20
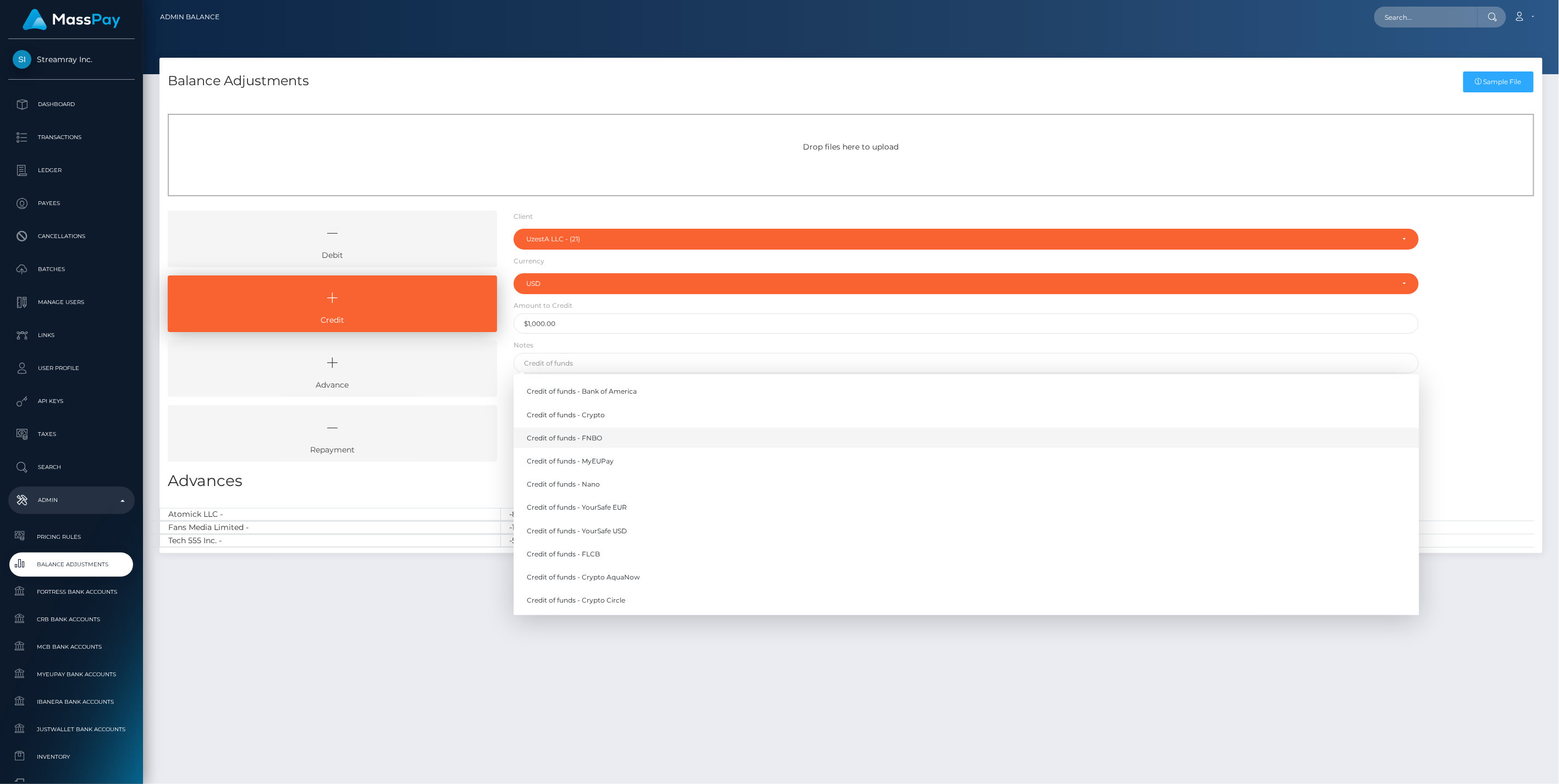
click at [589, 434] on link "Credit of funds - FNBO" at bounding box center [966, 437] width 906 height 20
type input "Credit of funds - FNBO"
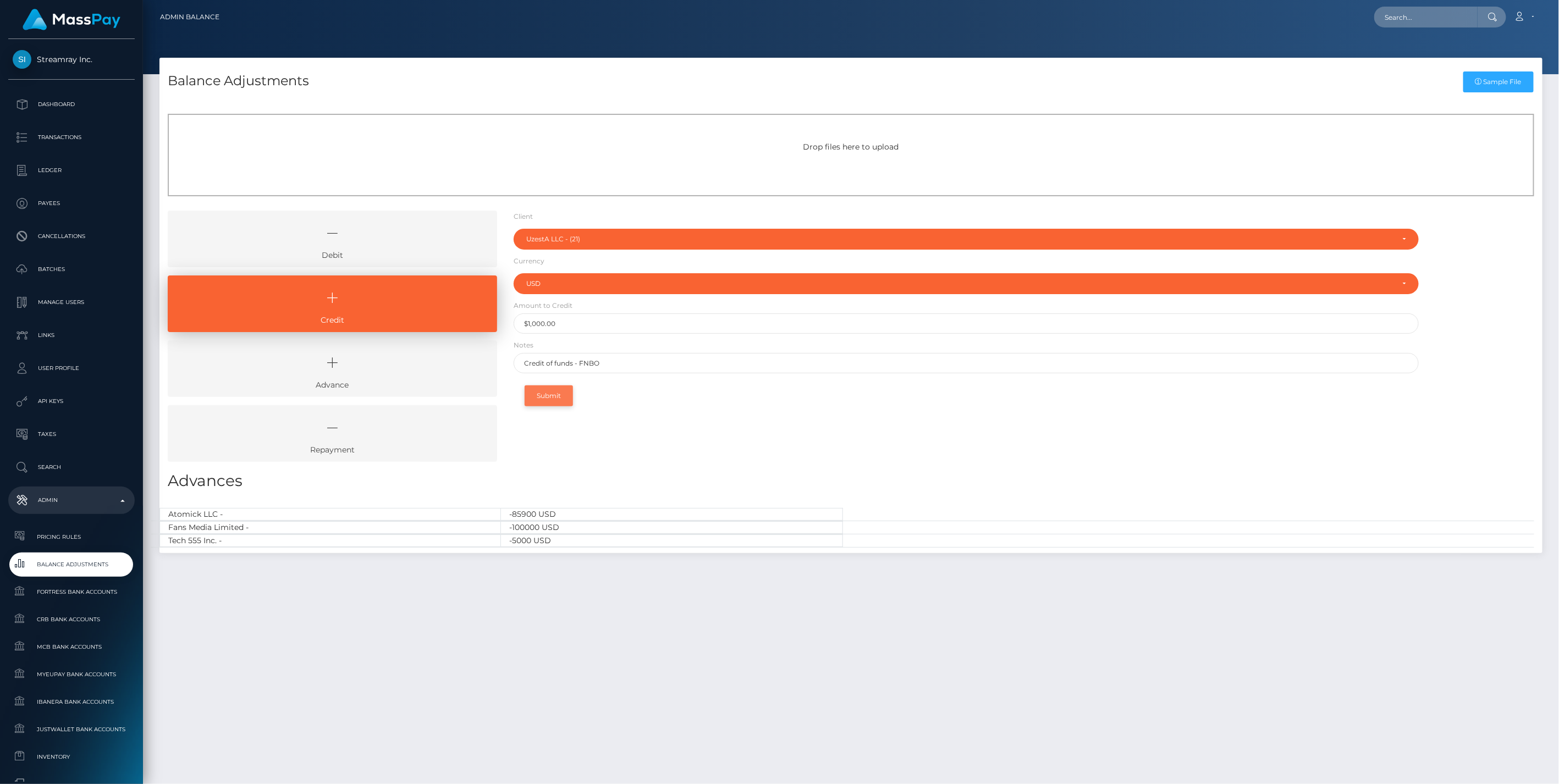
click at [552, 398] on button "Submit" at bounding box center [548, 395] width 48 height 21
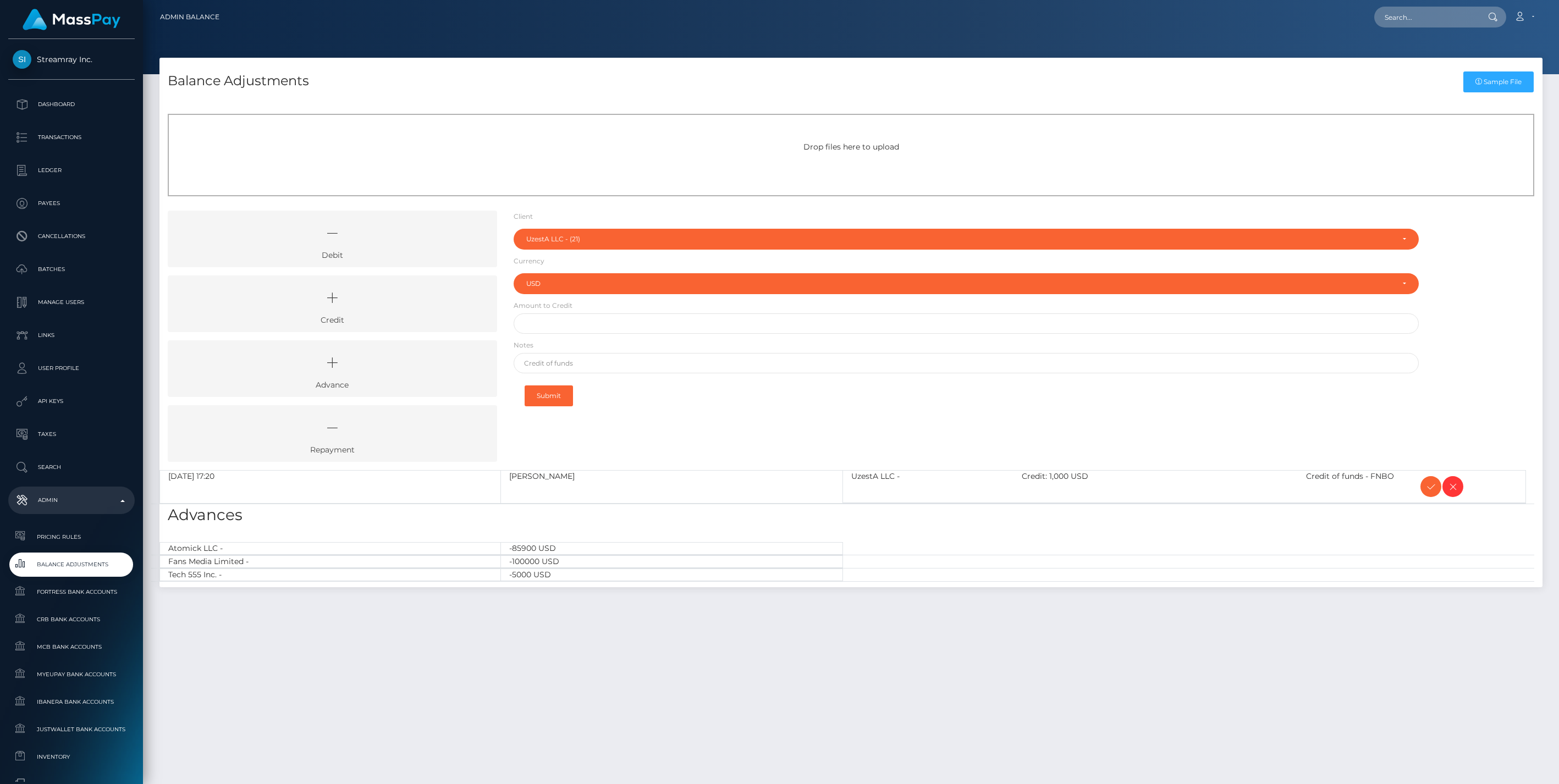
select select "21"
select select "USD"
click at [1427, 487] on icon at bounding box center [1430, 487] width 13 height 14
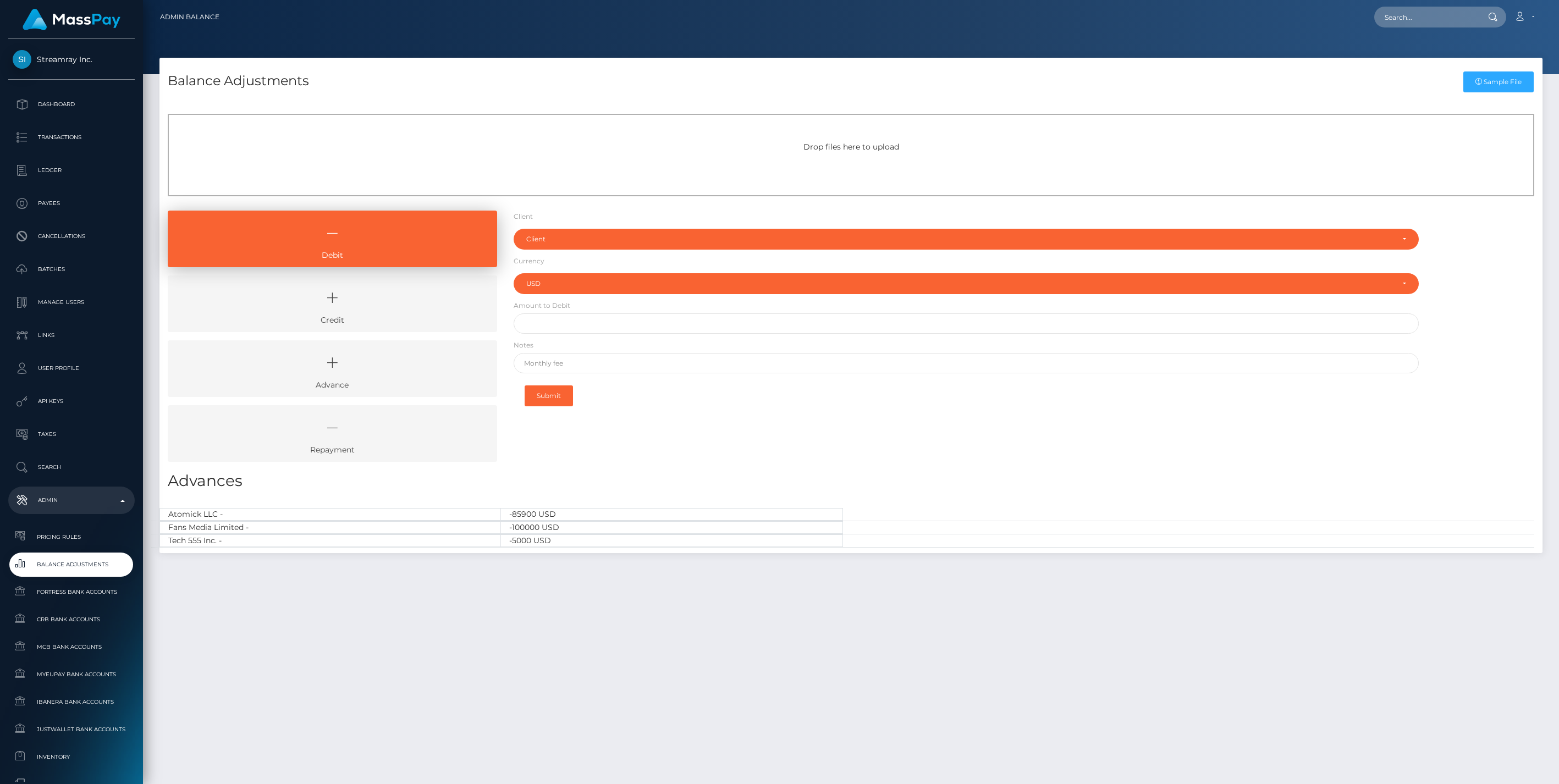
select select "USD"
